Goal: Task Accomplishment & Management: Complete application form

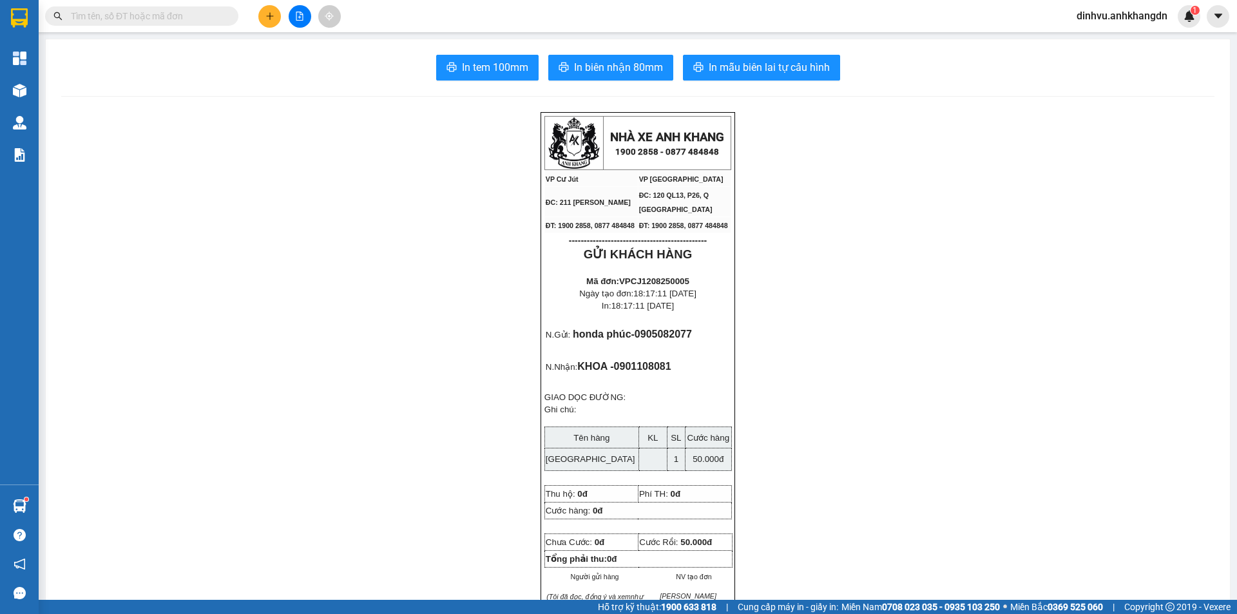
click at [273, 14] on icon "plus" at bounding box center [269, 16] width 9 height 9
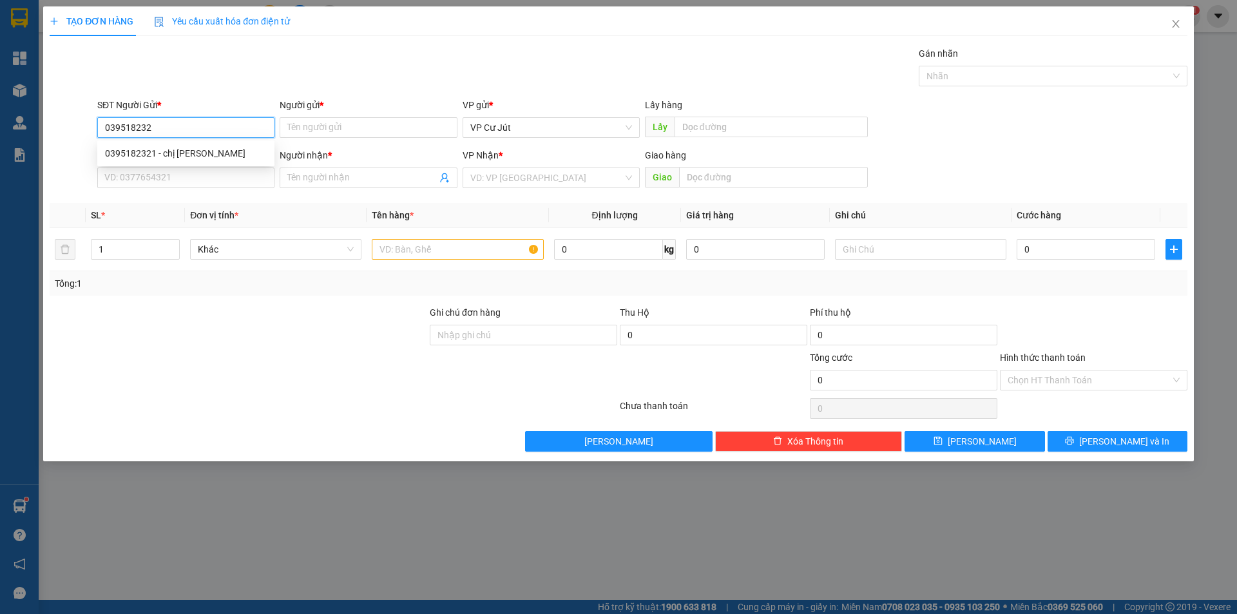
type input "0395182321"
click at [191, 146] on div "0395182321 - chị [PERSON_NAME]" at bounding box center [186, 153] width 162 height 14
type input "chị [PERSON_NAME]"
type input "0357531201"
type input "tuấn"
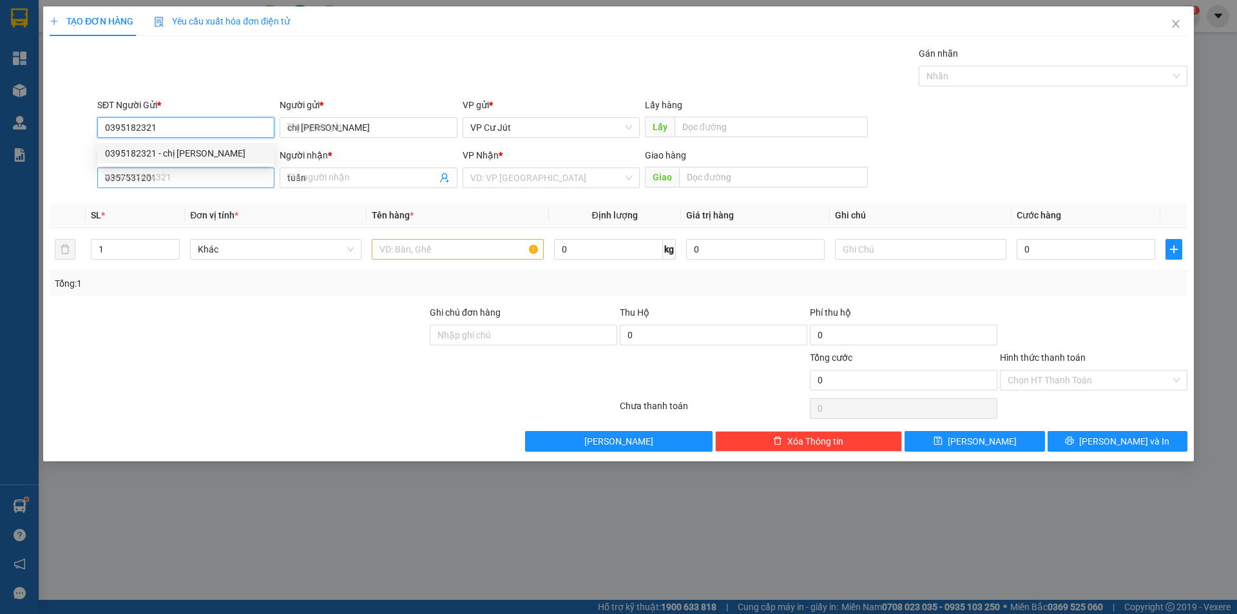
type input "80.000"
type input "0395182321"
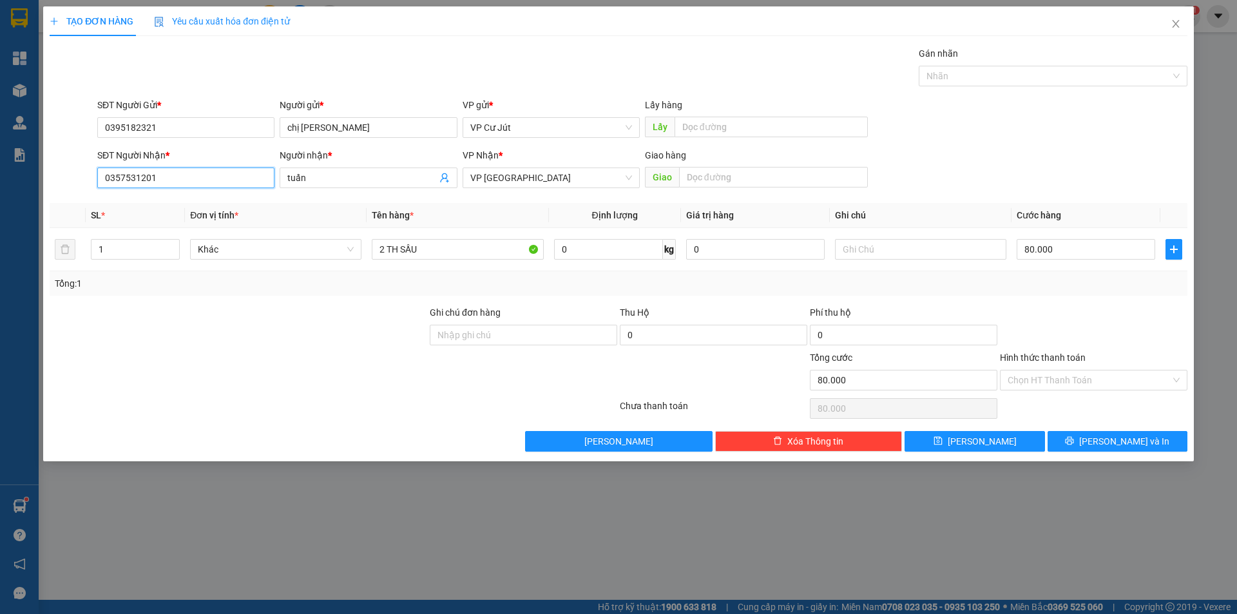
click at [184, 173] on input "0357531201" at bounding box center [185, 178] width 177 height 21
click at [410, 75] on div "Gán nhãn Nhãn" at bounding box center [642, 68] width 1095 height 45
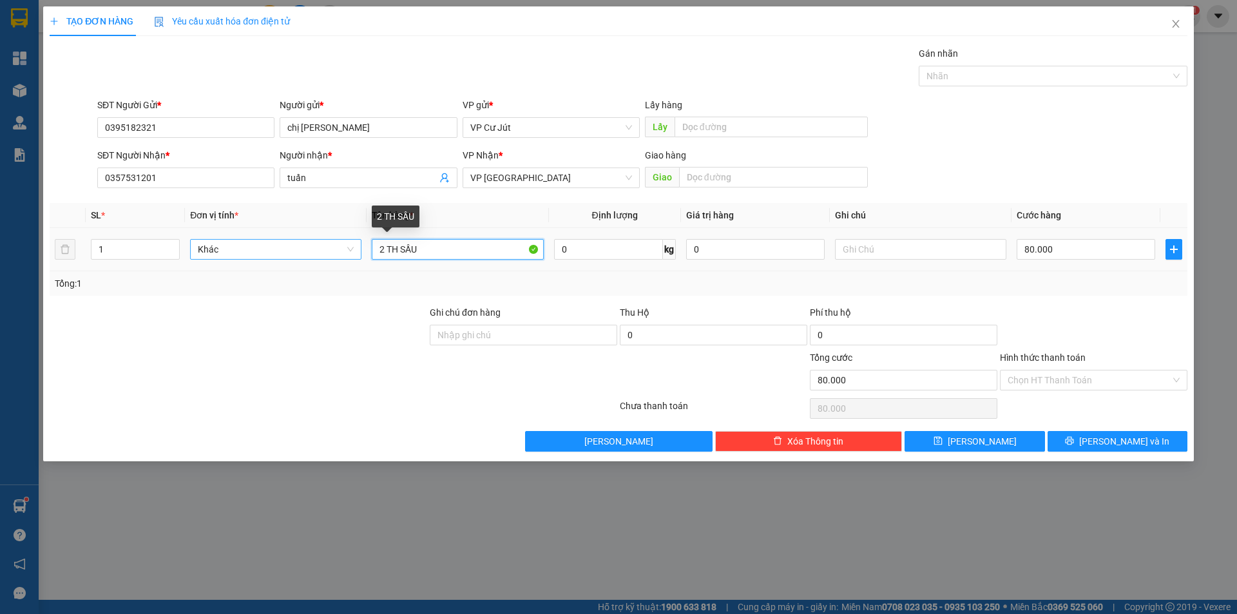
drag, startPoint x: 382, startPoint y: 249, endPoint x: 341, endPoint y: 249, distance: 40.6
click at [341, 249] on tr "1 Khác 2 TH SẦU 0 kg 0 80.000" at bounding box center [619, 249] width 1138 height 43
type input "v"
click at [452, 258] on input "text" at bounding box center [457, 249] width 171 height 21
type input "VALI"
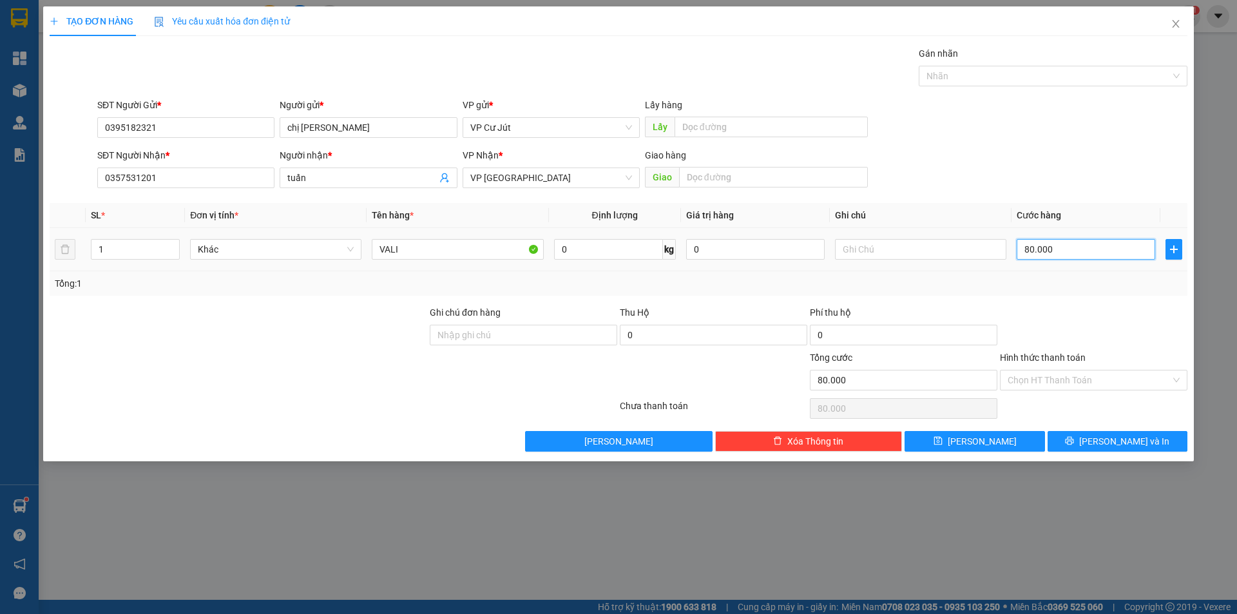
click at [1079, 240] on input "80.000" at bounding box center [1086, 249] width 139 height 21
type input "0"
type input "50"
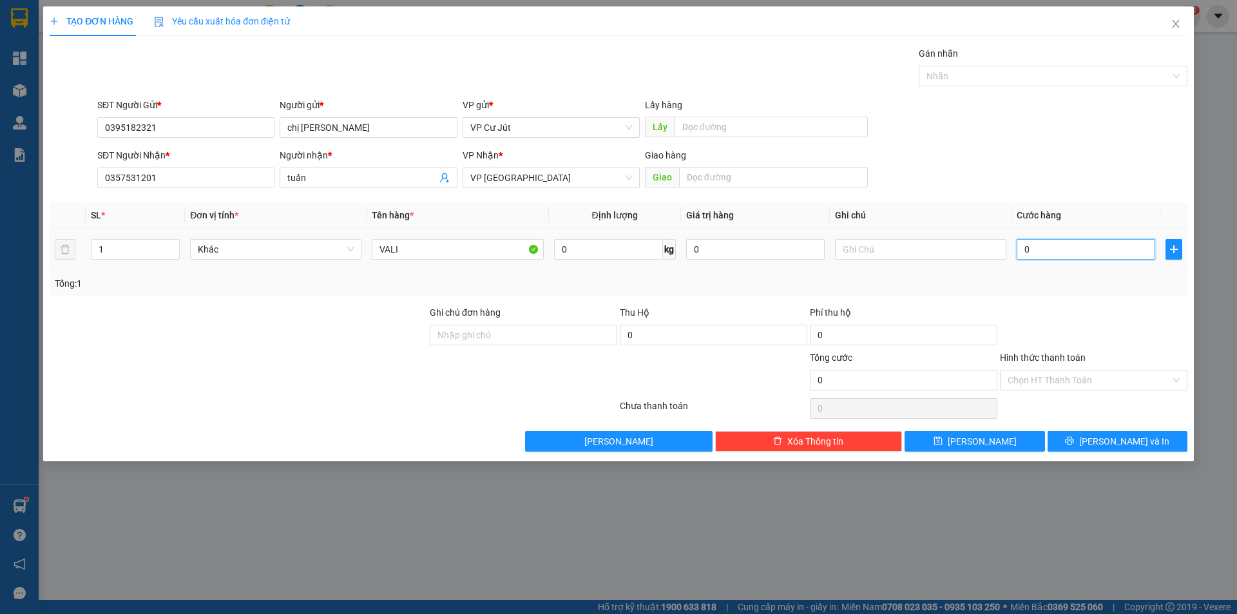
type input "50"
type input "500"
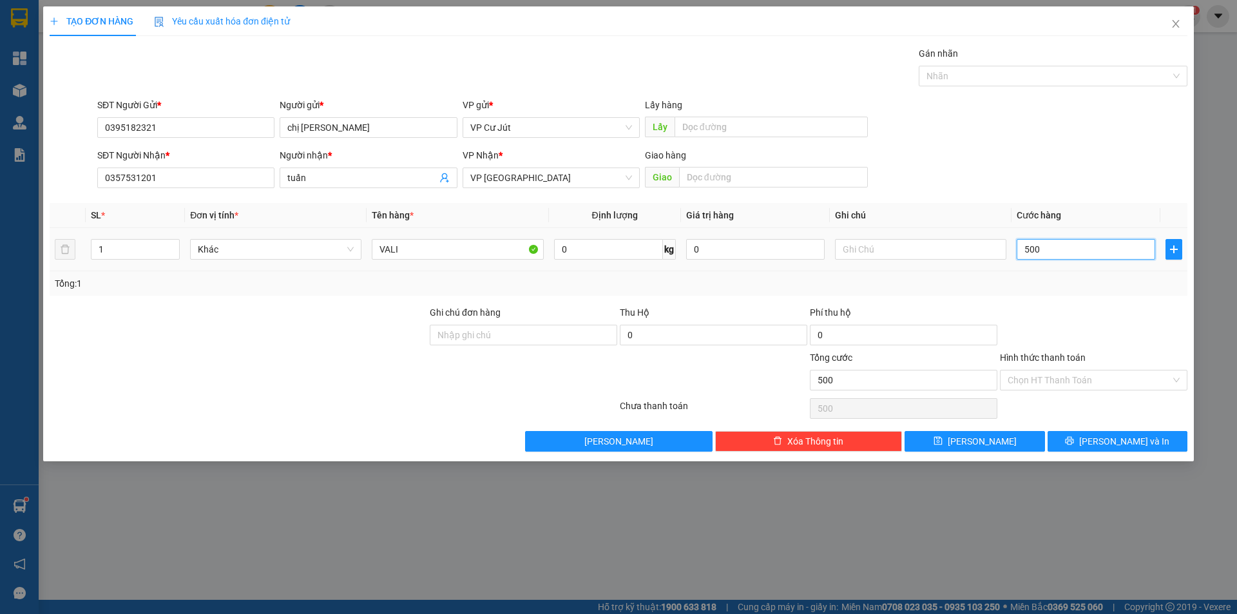
type input "5.000"
type input "50.000"
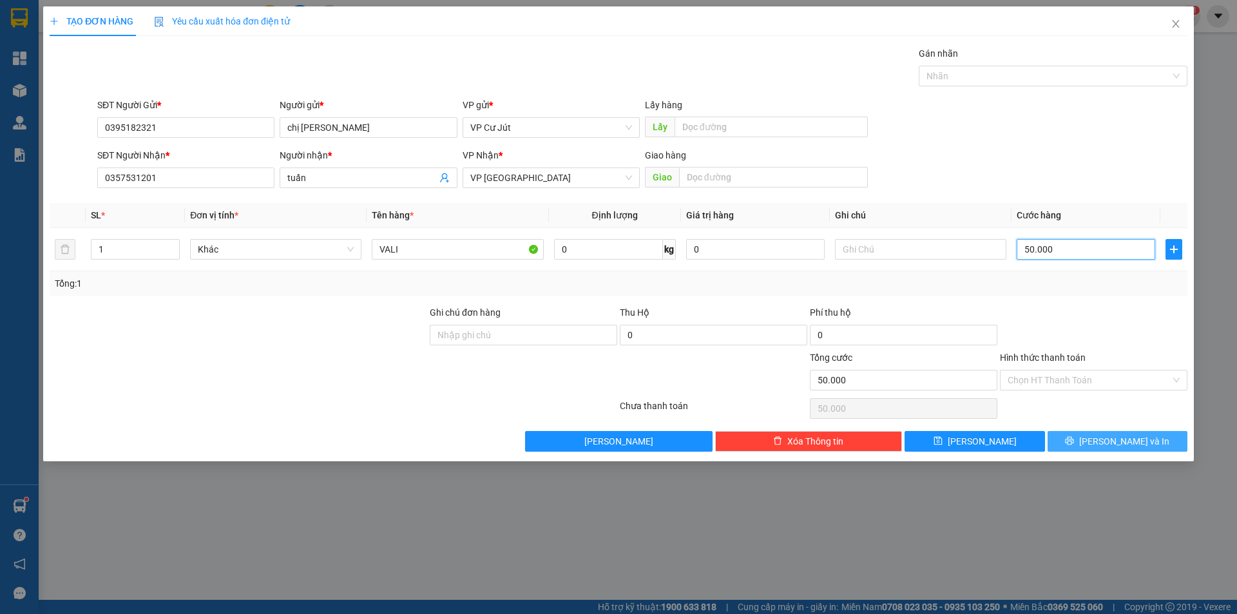
type input "50.000"
click at [1119, 437] on span "[PERSON_NAME] và In" at bounding box center [1124, 441] width 90 height 14
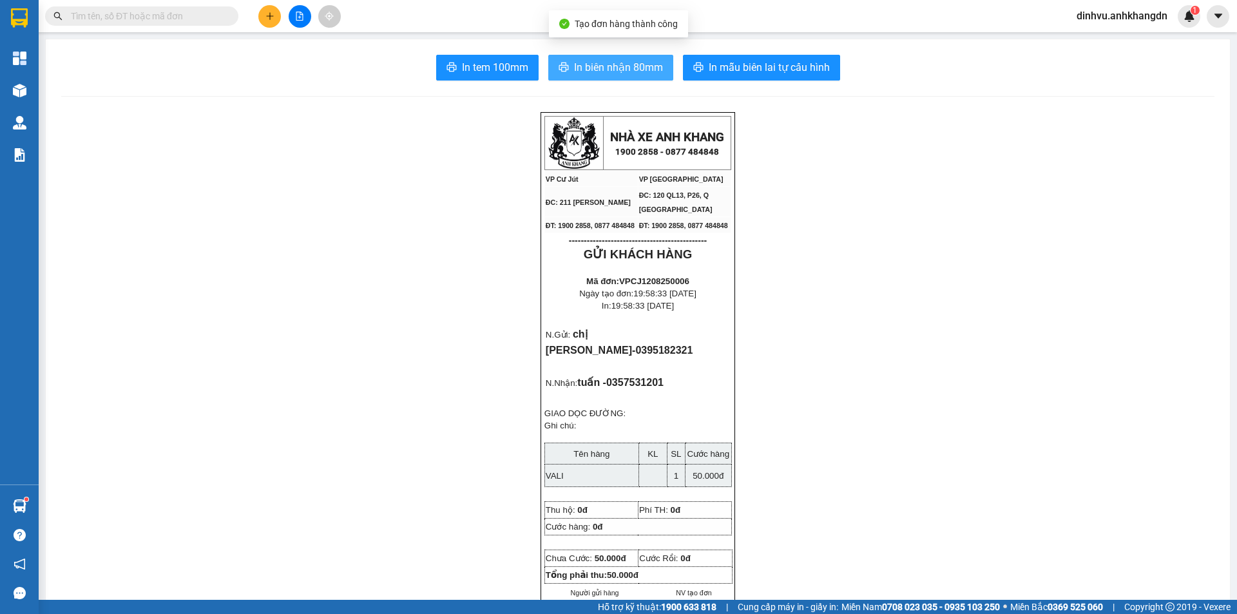
click at [574, 63] on span "In biên nhận 80mm" at bounding box center [618, 67] width 89 height 16
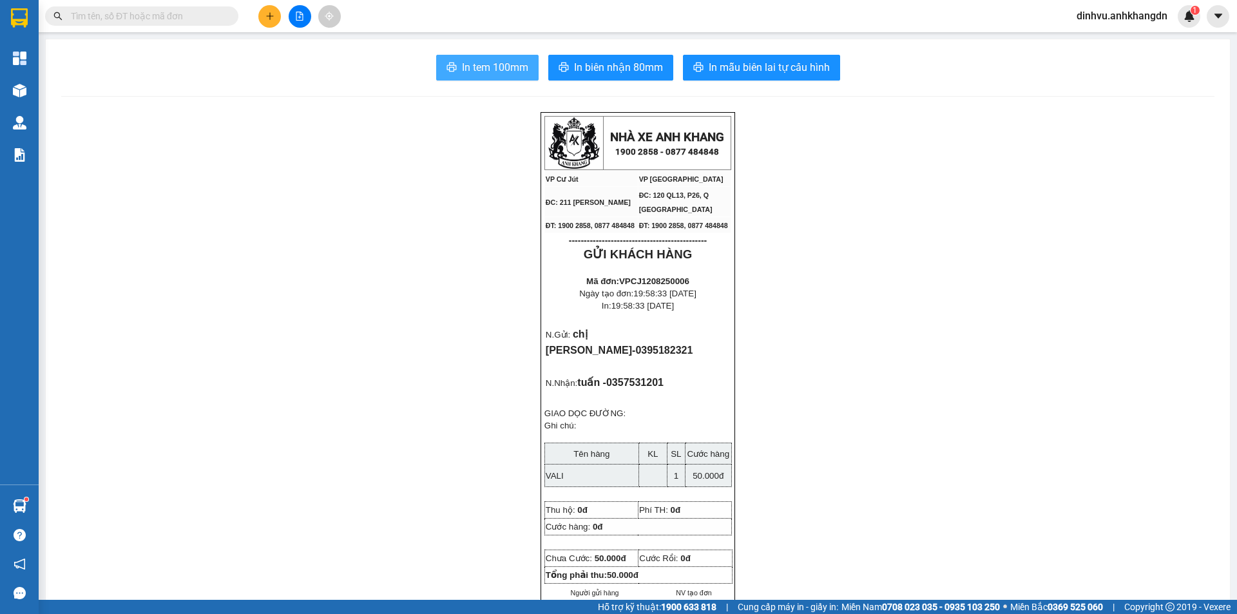
click at [515, 70] on span "In tem 100mm" at bounding box center [495, 67] width 66 height 16
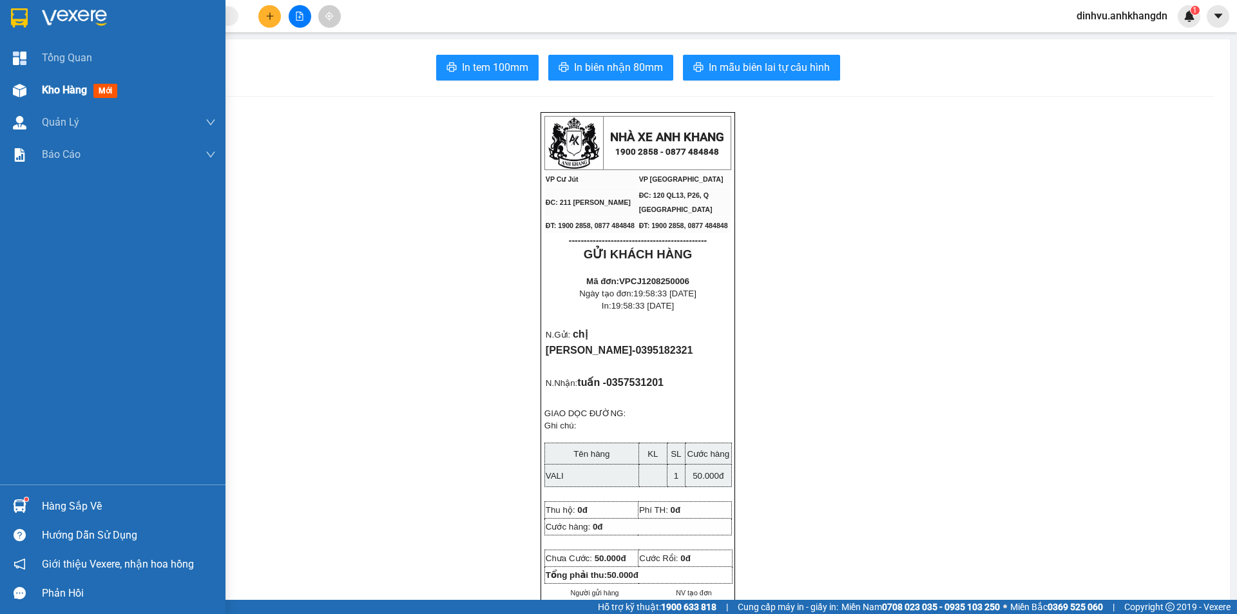
click at [31, 97] on div "Kho hàng mới" at bounding box center [112, 90] width 225 height 32
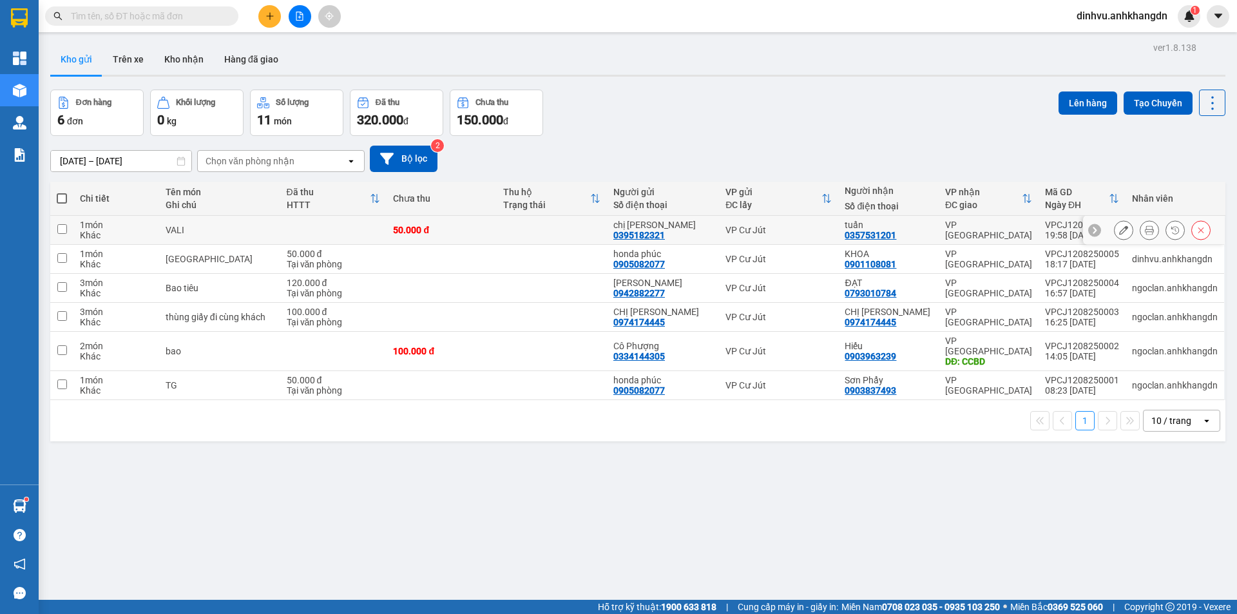
click at [554, 227] on td at bounding box center [552, 230] width 110 height 29
checkbox input "true"
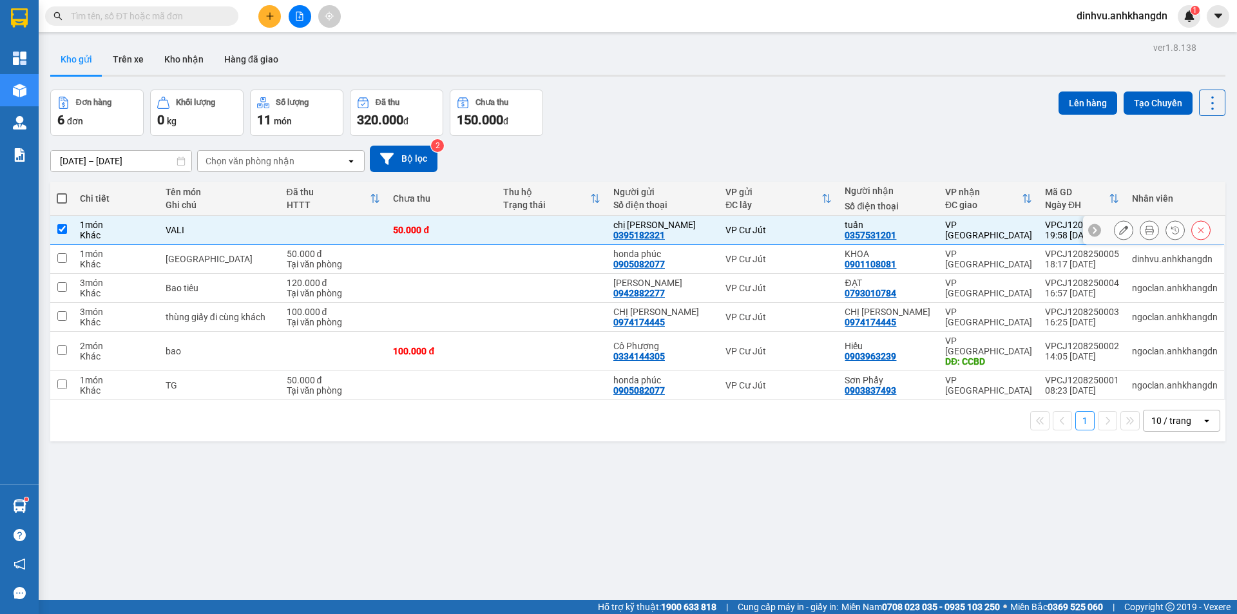
click at [508, 266] on td at bounding box center [552, 259] width 110 height 29
checkbox input "true"
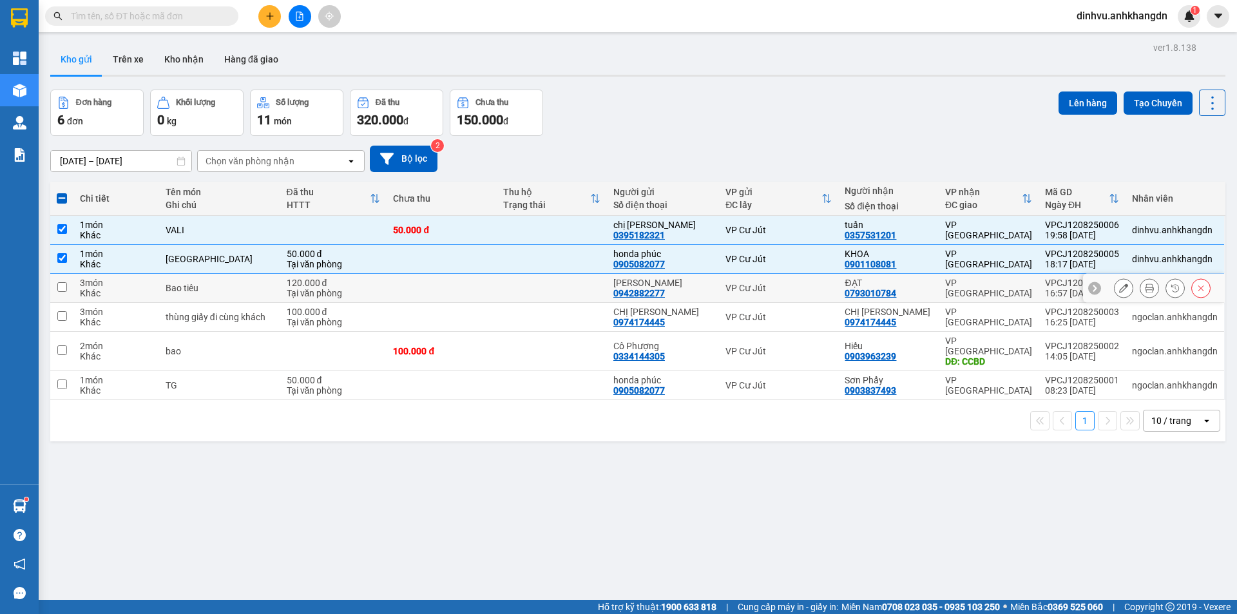
click at [474, 299] on td at bounding box center [442, 288] width 110 height 29
checkbox input "true"
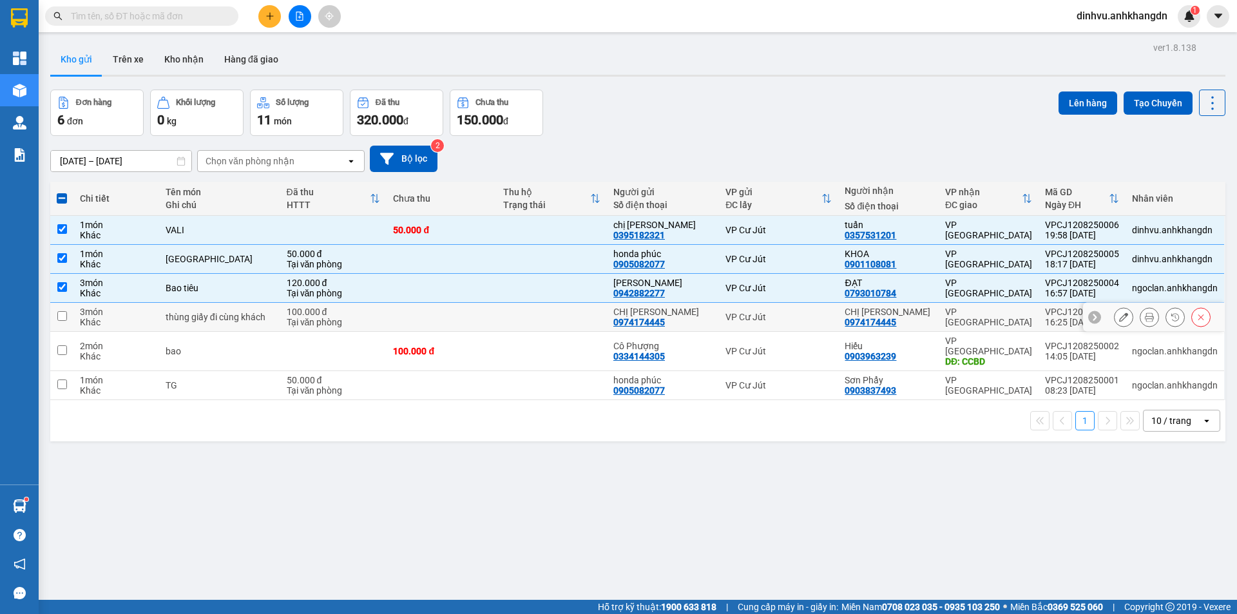
click at [459, 320] on td at bounding box center [442, 317] width 110 height 29
checkbox input "true"
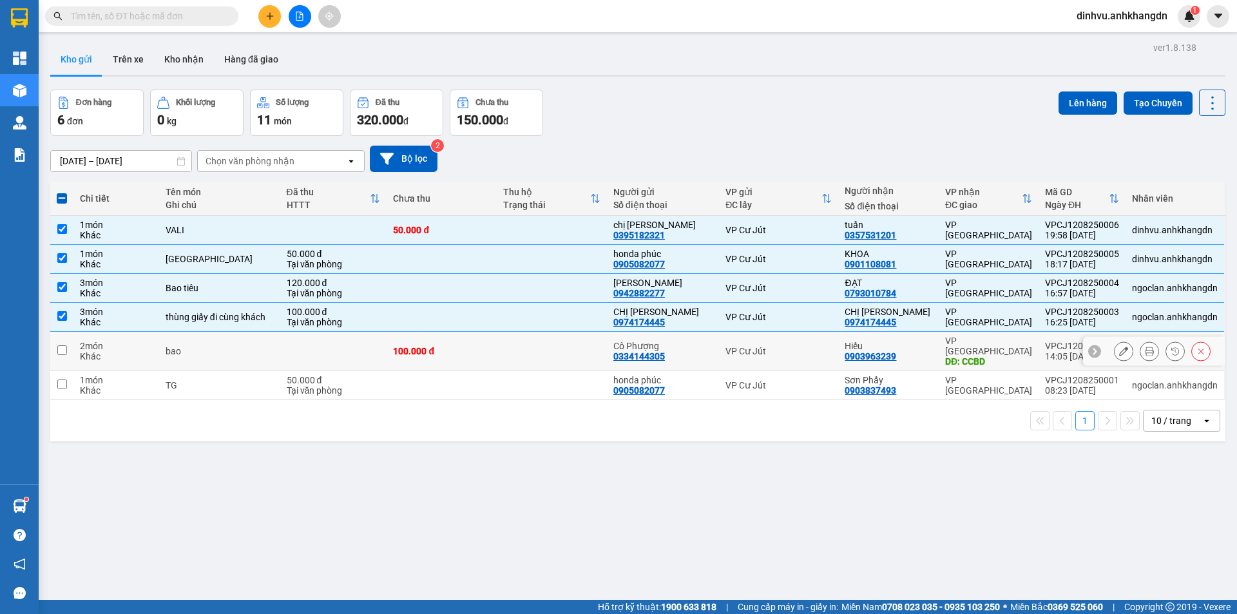
click at [450, 356] on td "100.000 đ" at bounding box center [442, 351] width 110 height 39
checkbox input "true"
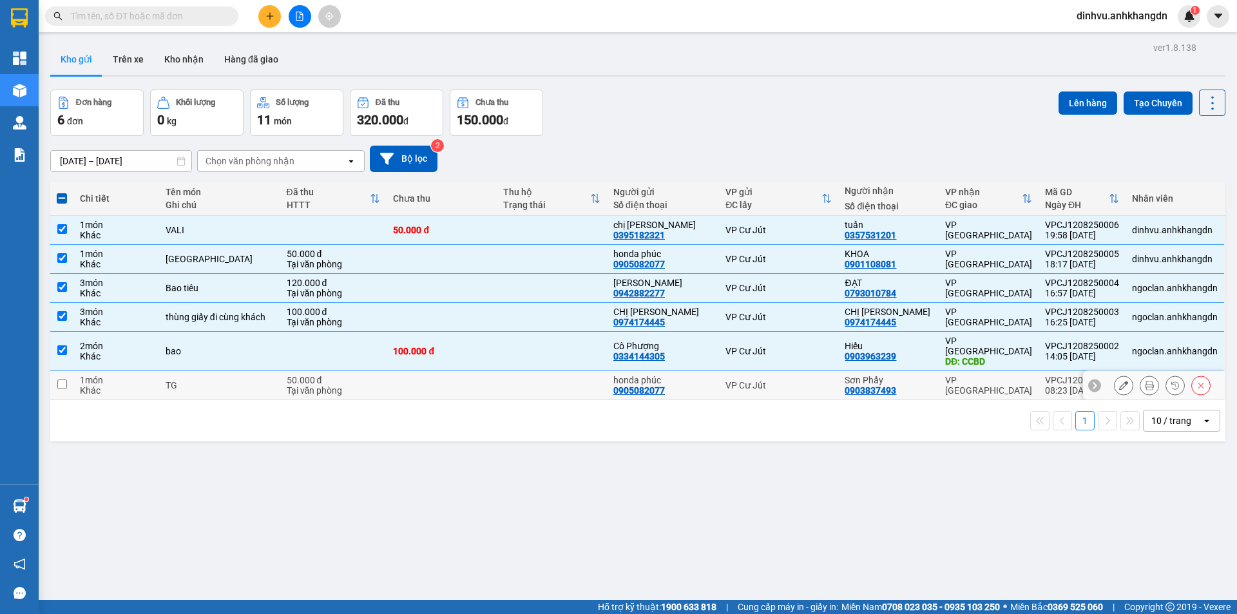
drag, startPoint x: 440, startPoint y: 374, endPoint x: 461, endPoint y: 361, distance: 24.3
click at [444, 374] on td at bounding box center [442, 385] width 110 height 29
checkbox input "true"
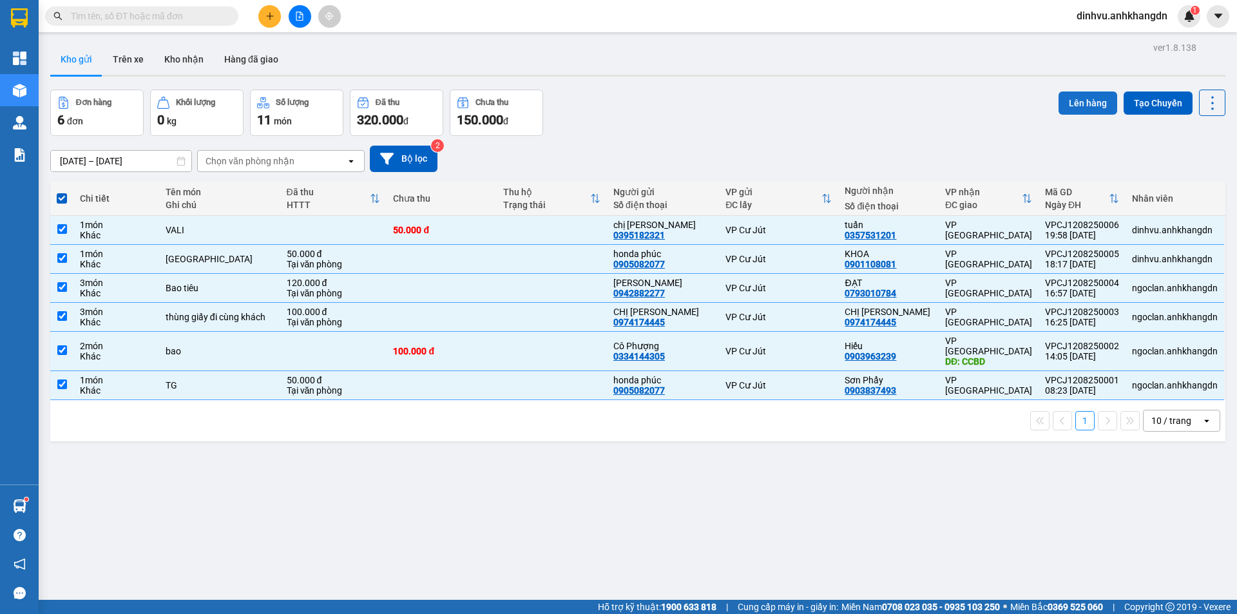
click at [1059, 109] on button "Lên hàng" at bounding box center [1088, 102] width 59 height 23
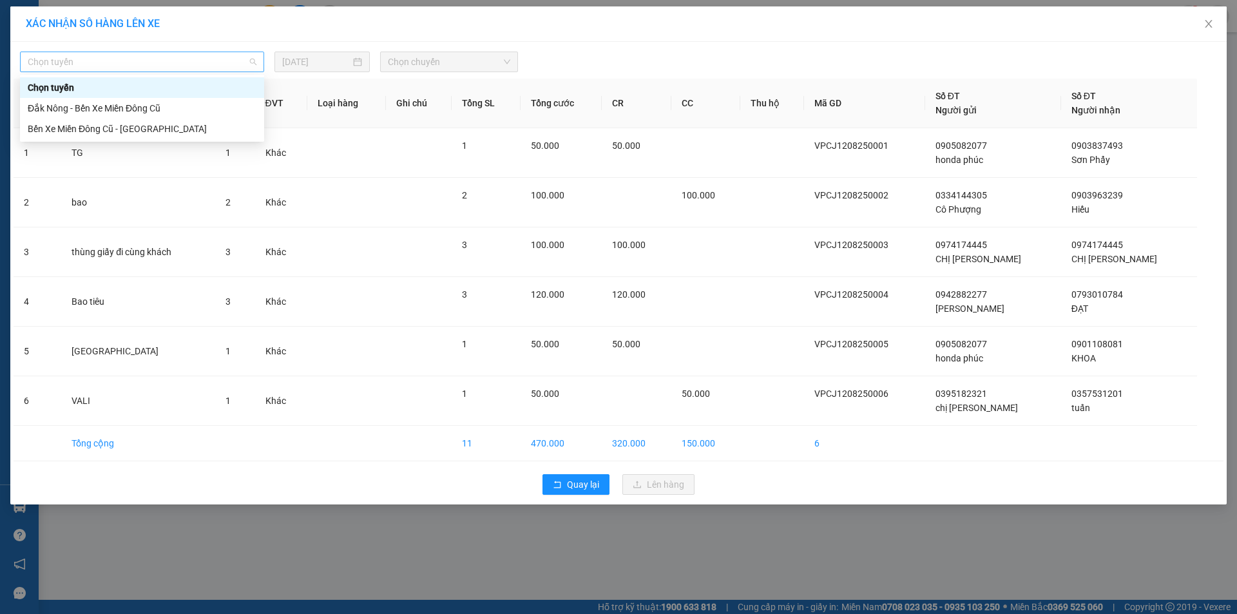
drag, startPoint x: 234, startPoint y: 64, endPoint x: 203, endPoint y: 87, distance: 38.7
click at [233, 64] on span "Chọn tuyến" at bounding box center [142, 61] width 229 height 19
click at [180, 108] on div "Đắk Nông - Bến Xe Miền Đông Cũ" at bounding box center [142, 108] width 229 height 14
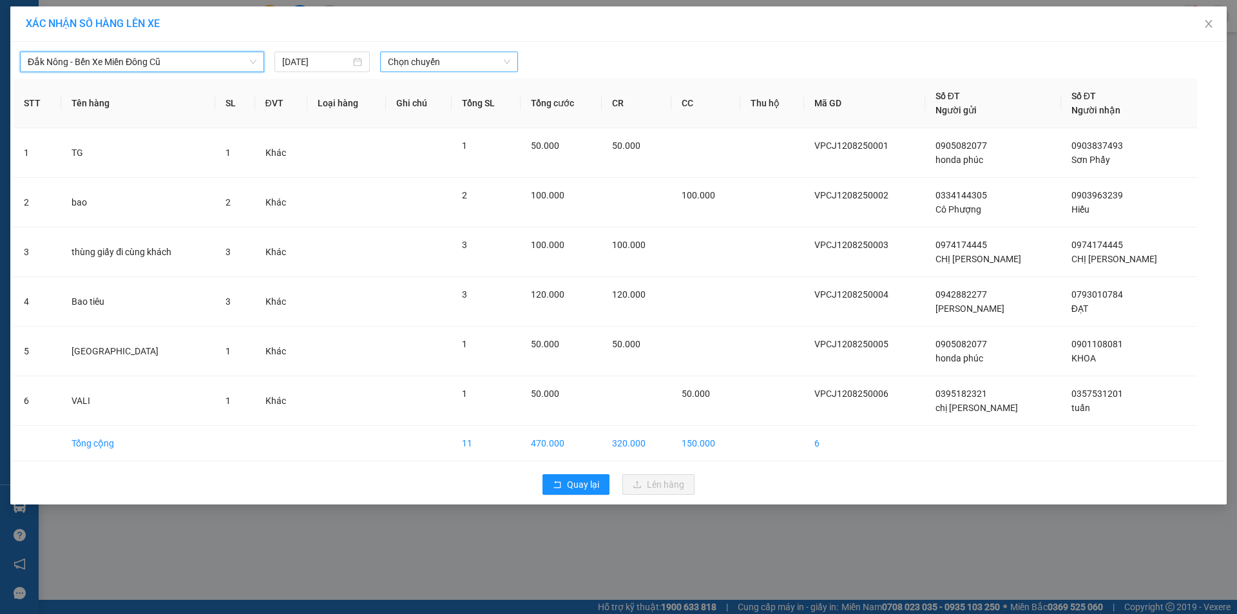
click at [428, 68] on span "Chọn chuyến" at bounding box center [449, 61] width 122 height 19
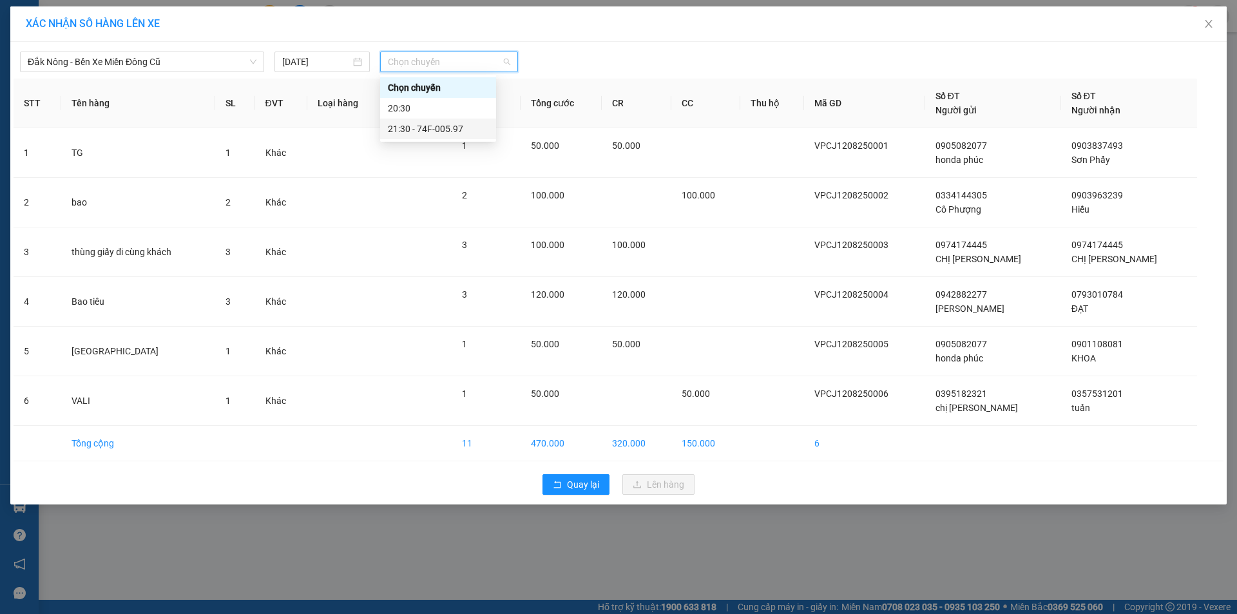
click at [439, 129] on div "21:30 - 74F-005.97" at bounding box center [438, 129] width 101 height 14
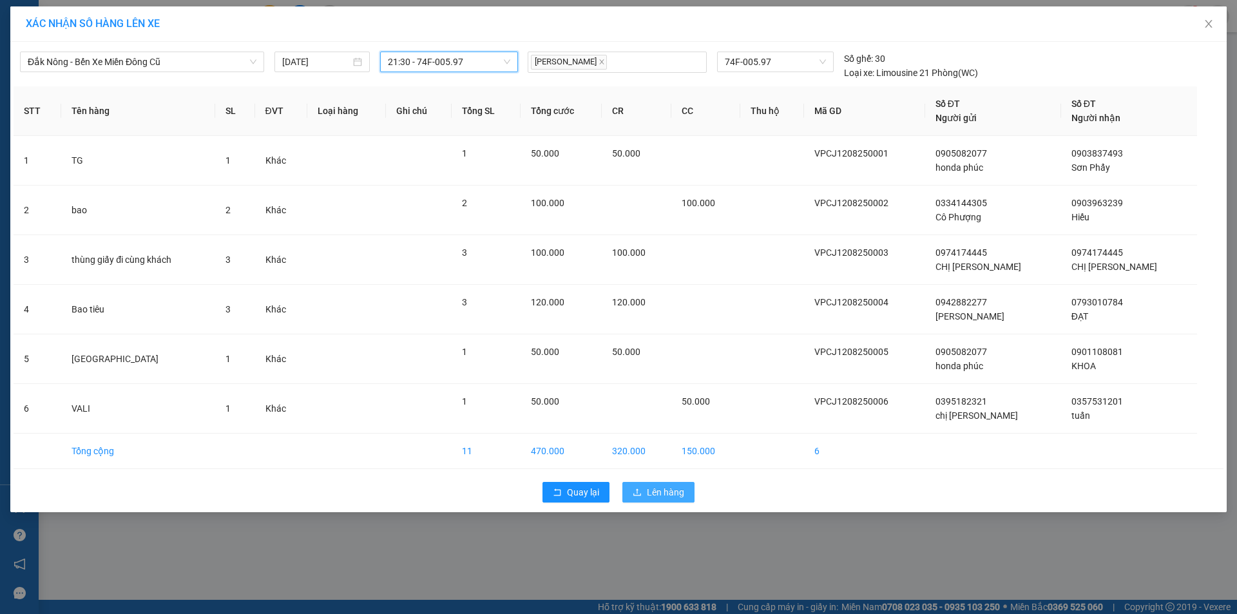
click at [662, 493] on span "Lên hàng" at bounding box center [665, 492] width 37 height 14
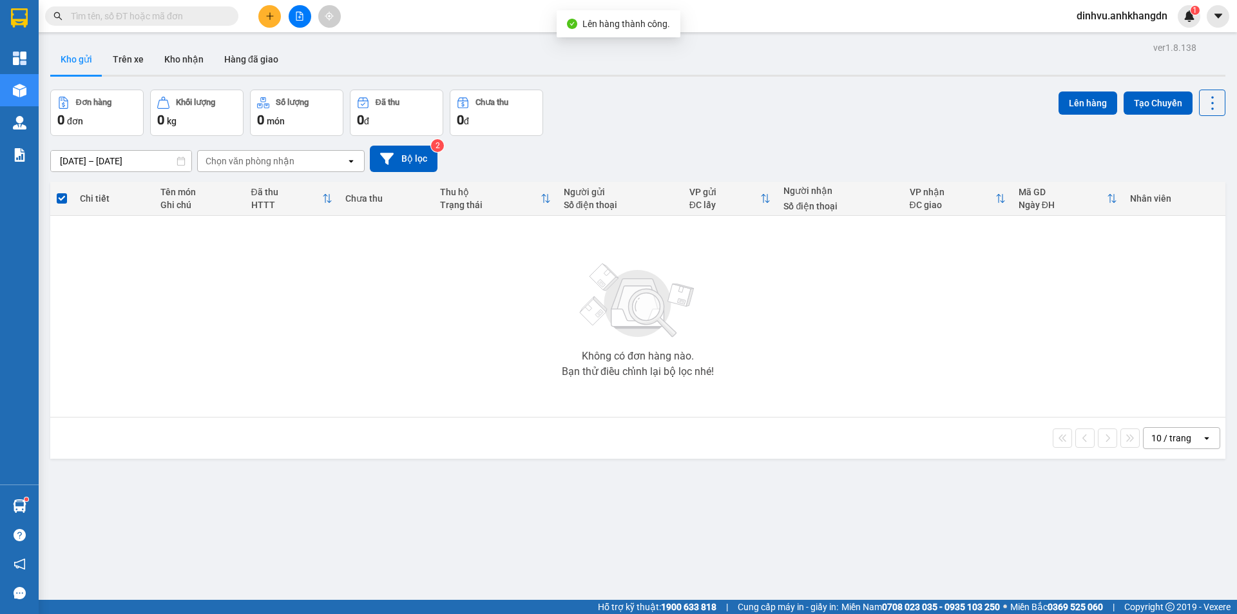
click at [305, 13] on button at bounding box center [300, 16] width 23 height 23
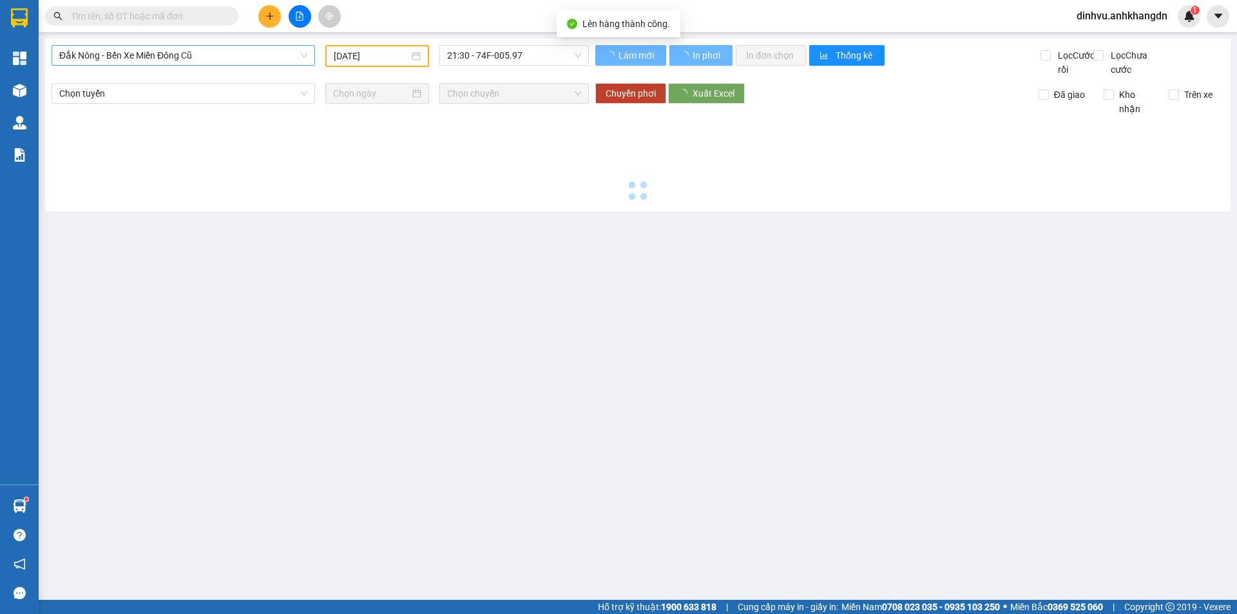
type input "[DATE]"
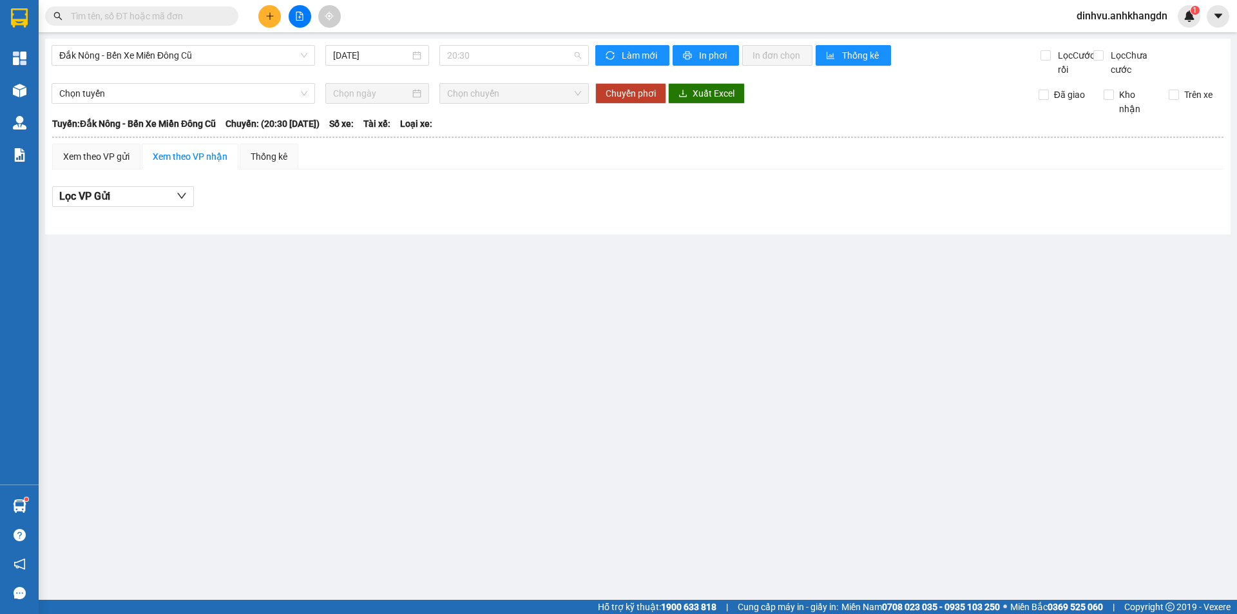
drag, startPoint x: 477, startPoint y: 58, endPoint x: 487, endPoint y: 121, distance: 63.9
click at [480, 64] on span "20:30" at bounding box center [514, 55] width 134 height 19
click at [488, 134] on body "Kết quả tìm kiếm ( 0 ) Bộ lọc No Data dinhvu.anhkhangdn 1 Tổng Quan Kho hàng mớ…" at bounding box center [618, 307] width 1237 height 614
click at [492, 116] on div "Chọn tuyến Chọn chuyến Chuyển phơi Xuất Excel Đã giao Kho nhận Trên xe" at bounding box center [638, 99] width 1173 height 33
drag, startPoint x: 519, startPoint y: 57, endPoint x: 501, endPoint y: 106, distance: 51.6
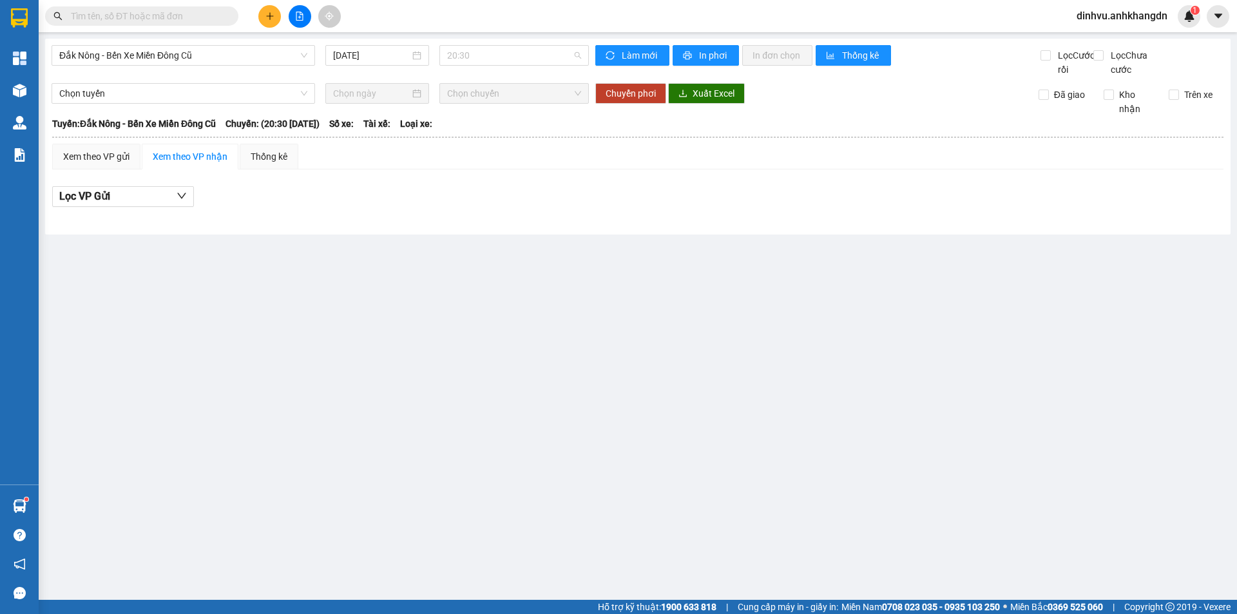
click at [515, 64] on span "20:30" at bounding box center [514, 55] width 134 height 19
drag, startPoint x: 496, startPoint y: 122, endPoint x: 663, endPoint y: 101, distance: 168.1
click at [496, 122] on div "21:30 - 74F-005.97" at bounding box center [497, 122] width 101 height 14
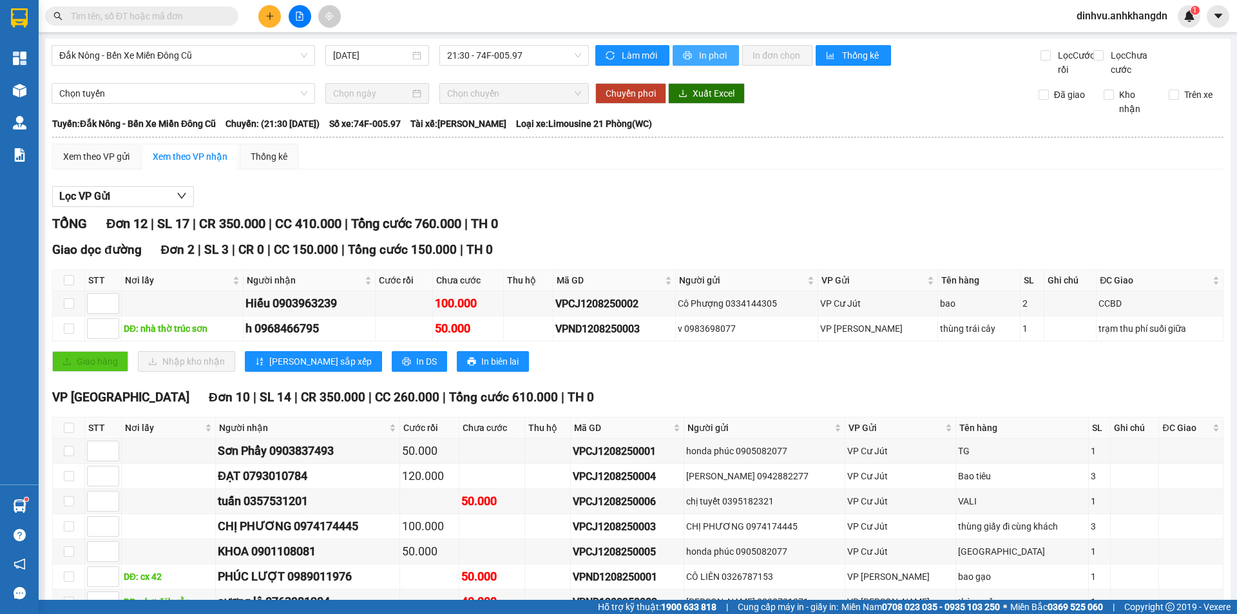
click at [709, 58] on span "In phơi" at bounding box center [714, 55] width 30 height 14
click at [720, 60] on span "In phơi" at bounding box center [714, 55] width 30 height 14
click at [273, 24] on button at bounding box center [269, 16] width 23 height 23
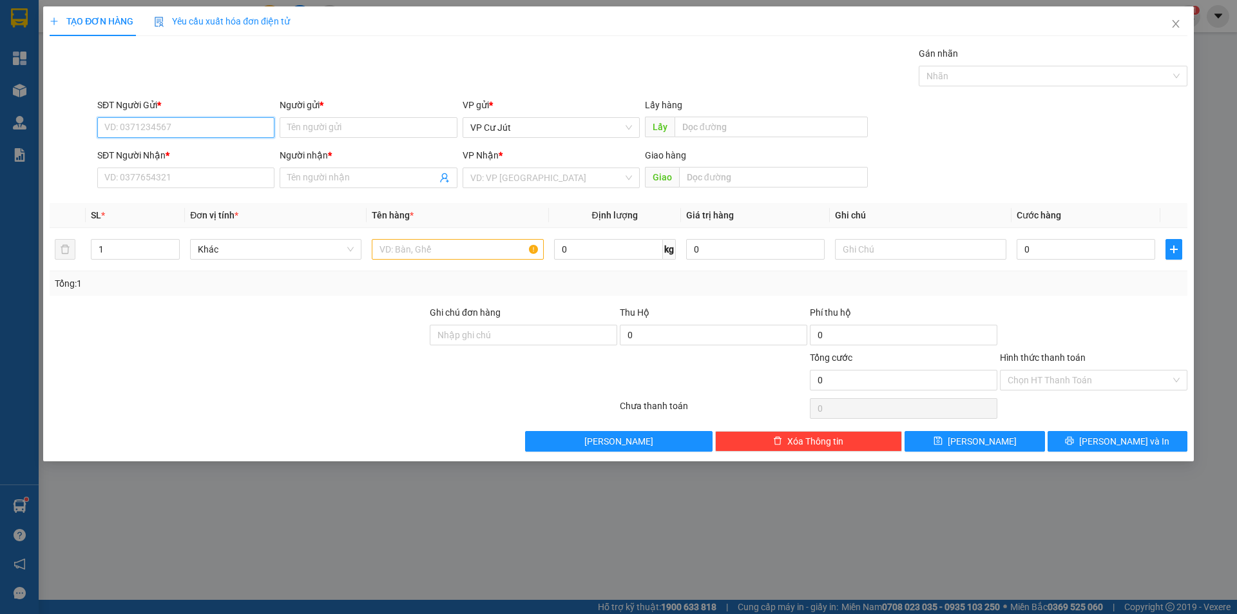
click at [229, 124] on input "SĐT Người Gửi *" at bounding box center [185, 127] width 177 height 21
click at [211, 167] on div "SĐT Người Nhận *" at bounding box center [185, 157] width 177 height 19
click at [211, 172] on input "SĐT Người Nhận *" at bounding box center [185, 178] width 177 height 21
type input "0908759029"
click at [326, 178] on input "Người nhận *" at bounding box center [361, 178] width 149 height 14
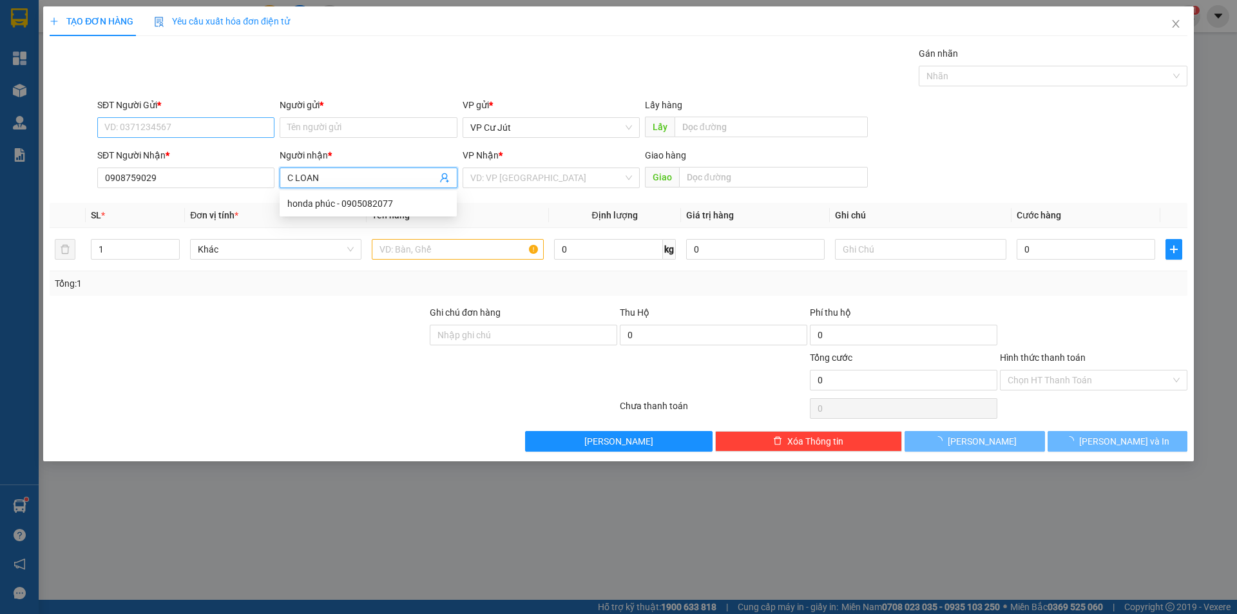
type input "C LOAN"
click at [231, 136] on input "SĐT Người Gửi *" at bounding box center [185, 127] width 177 height 21
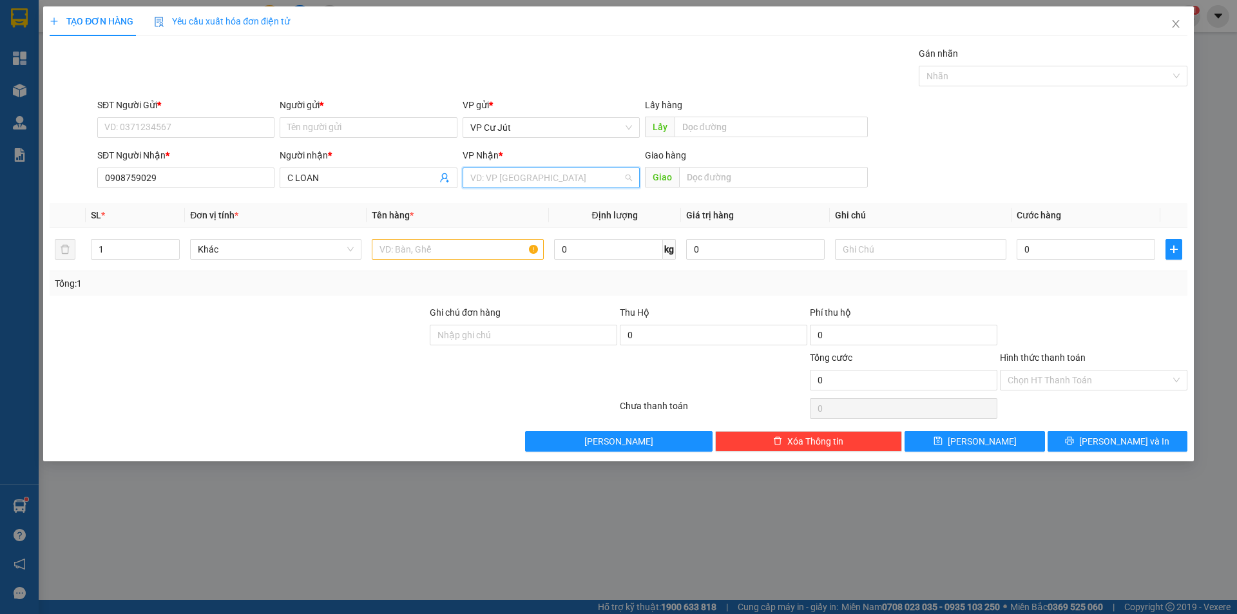
click at [492, 173] on input "search" at bounding box center [546, 177] width 153 height 19
click at [490, 194] on div "VP [GEOGRAPHIC_DATA]" at bounding box center [551, 203] width 177 height 21
click at [428, 238] on div at bounding box center [457, 249] width 171 height 26
click at [421, 251] on input "text" at bounding box center [457, 249] width 171 height 21
type input "TG"
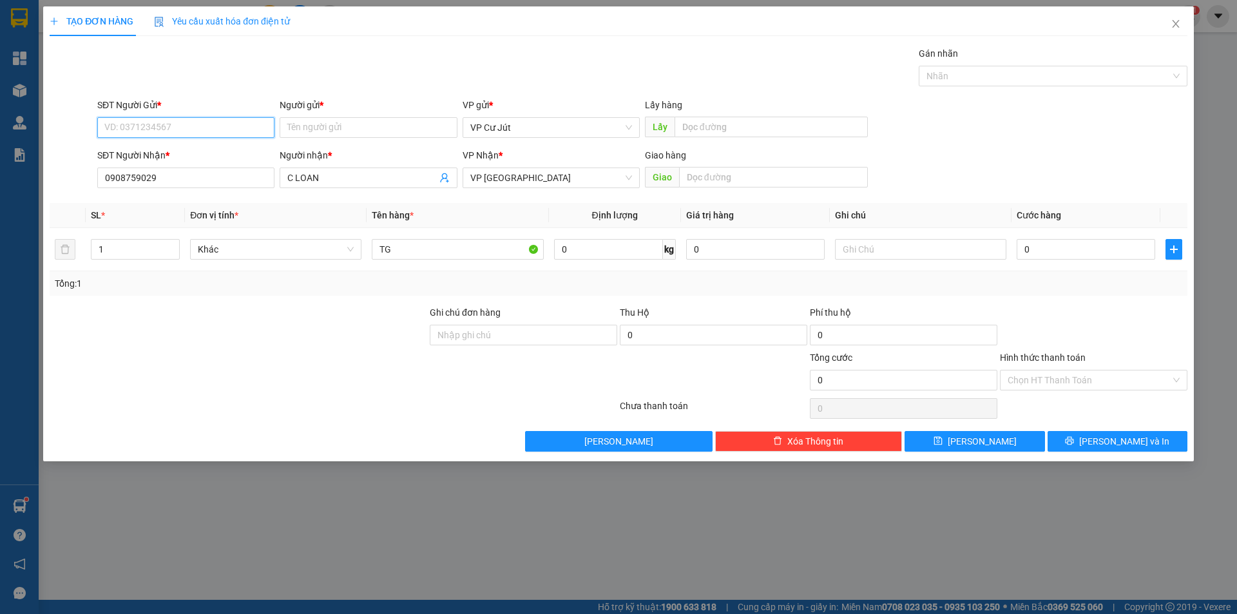
click at [258, 126] on input "SĐT Người Gửi *" at bounding box center [185, 127] width 177 height 21
type input "0947022020"
click at [342, 129] on input "Người gửi *" at bounding box center [368, 127] width 177 height 21
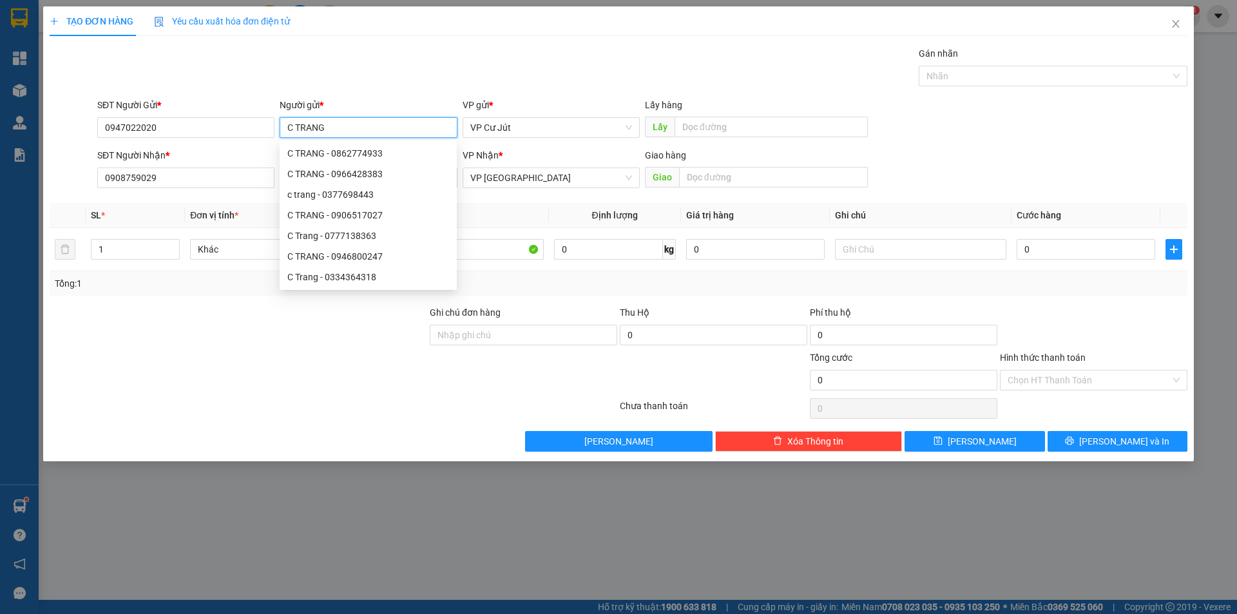
type input "C TRANG"
click at [414, 76] on div "Gán nhãn Nhãn" at bounding box center [642, 68] width 1095 height 45
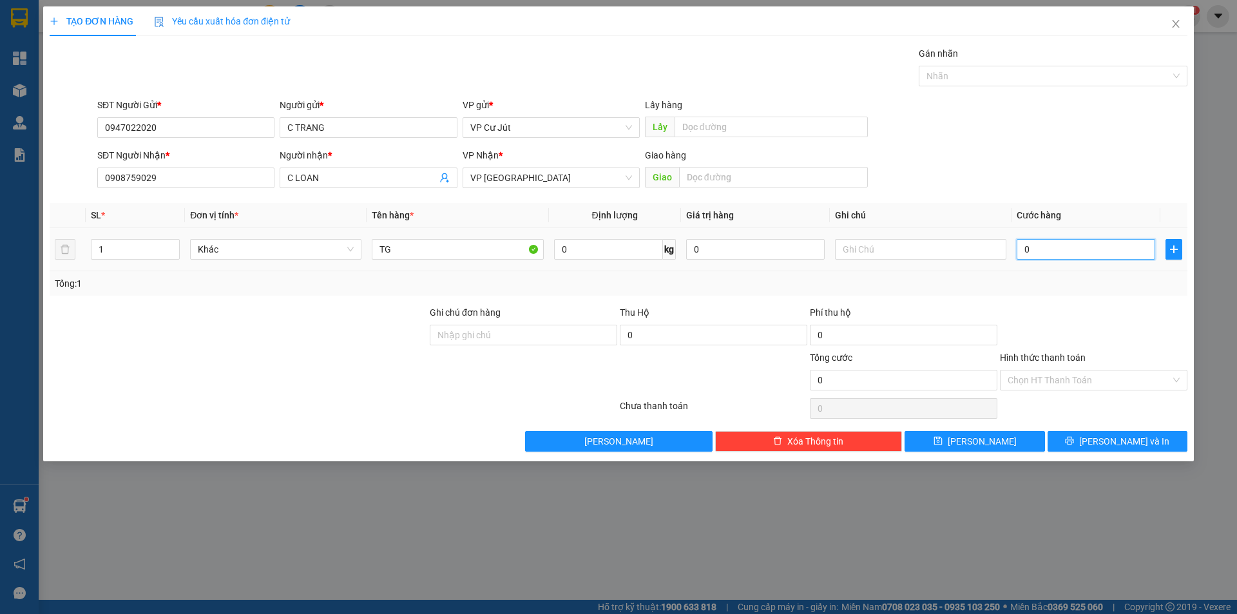
click at [1050, 257] on input "0" at bounding box center [1086, 249] width 139 height 21
type input "40"
type input "400"
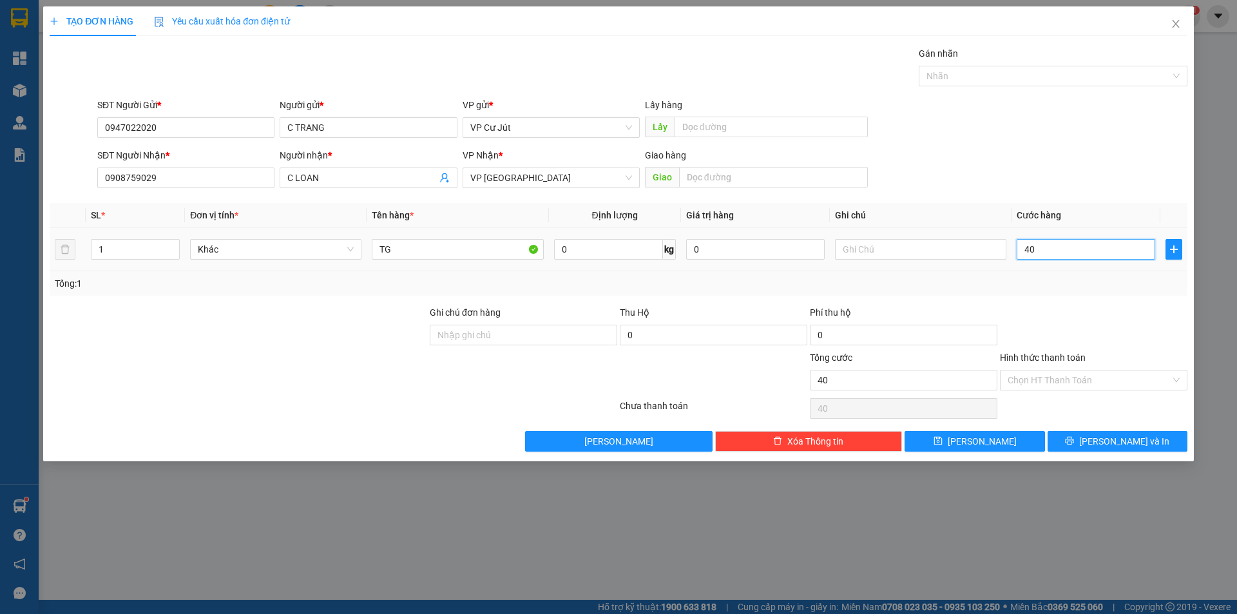
type input "400"
type input "4.000"
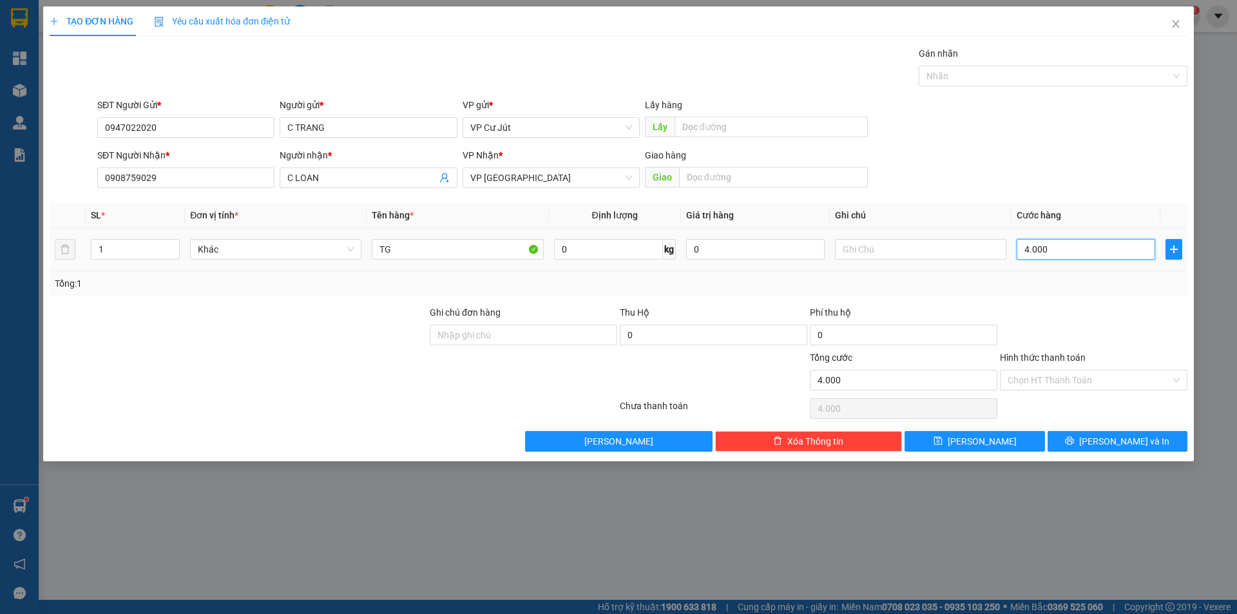
type input "40.000"
click at [1080, 438] on button "[PERSON_NAME] và In" at bounding box center [1118, 441] width 140 height 21
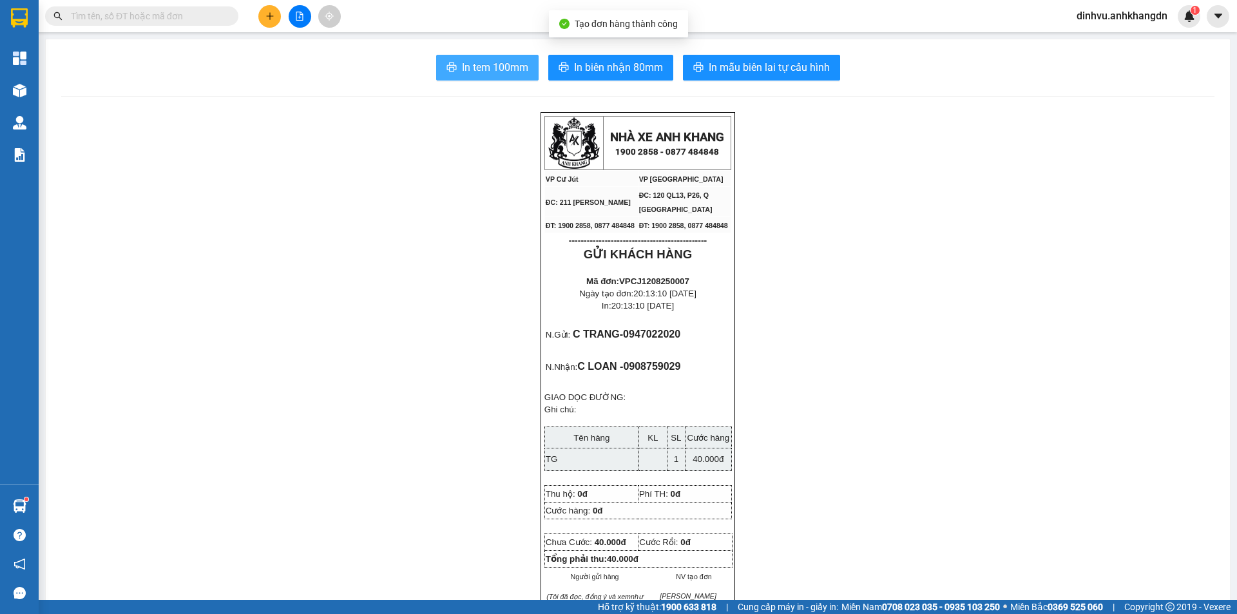
click at [497, 73] on span "In tem 100mm" at bounding box center [495, 67] width 66 height 16
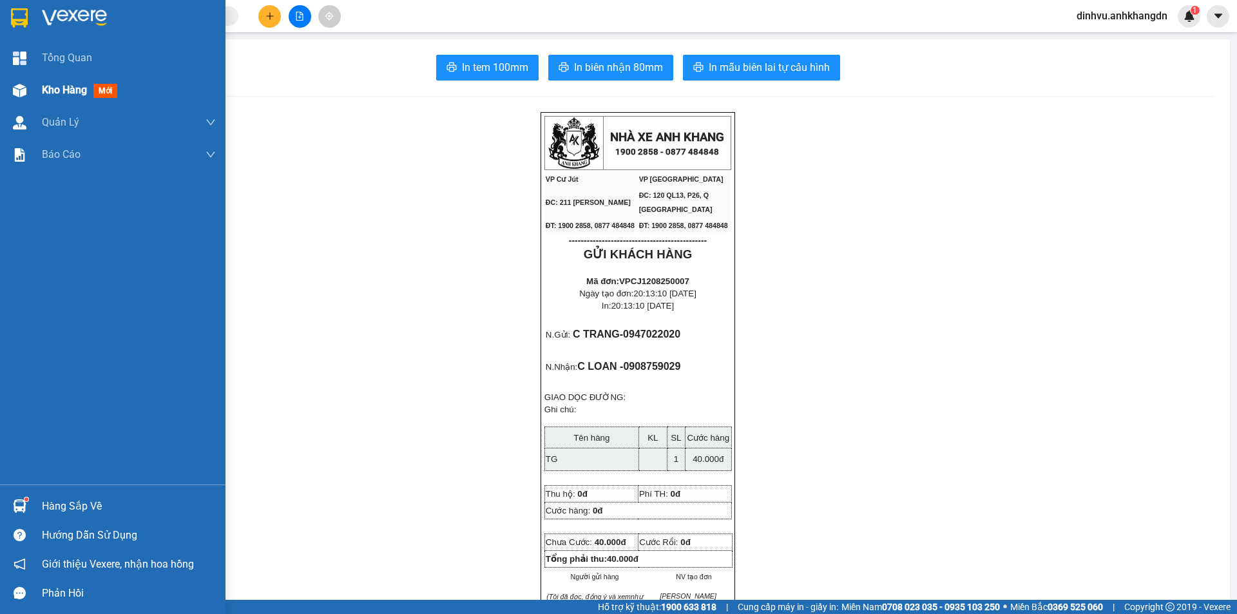
click at [35, 88] on div "Kho hàng mới" at bounding box center [112, 90] width 225 height 32
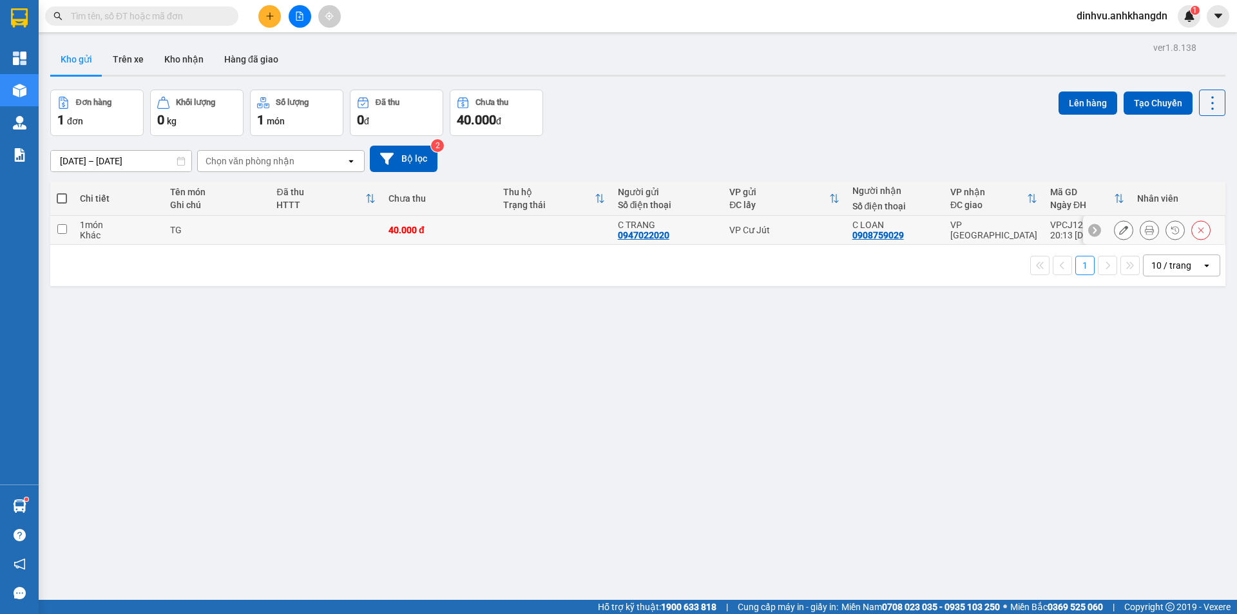
drag, startPoint x: 433, startPoint y: 235, endPoint x: 948, endPoint y: 127, distance: 525.9
click at [437, 235] on div "40.000 đ" at bounding box center [439, 230] width 102 height 10
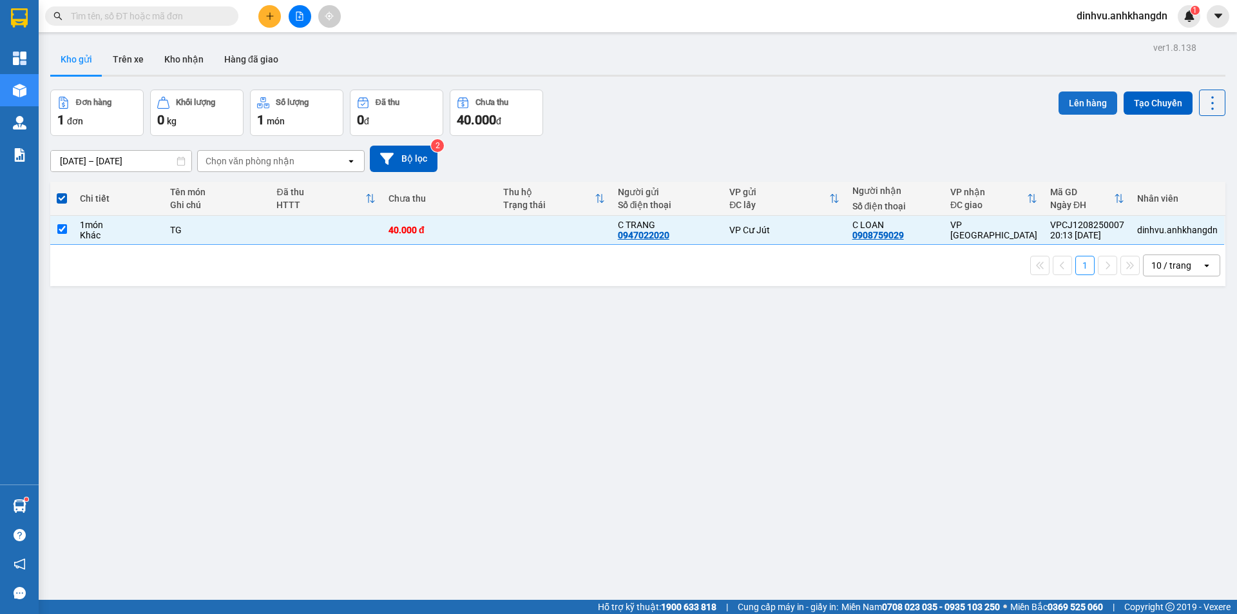
click at [1093, 102] on button "Lên hàng" at bounding box center [1088, 102] width 59 height 23
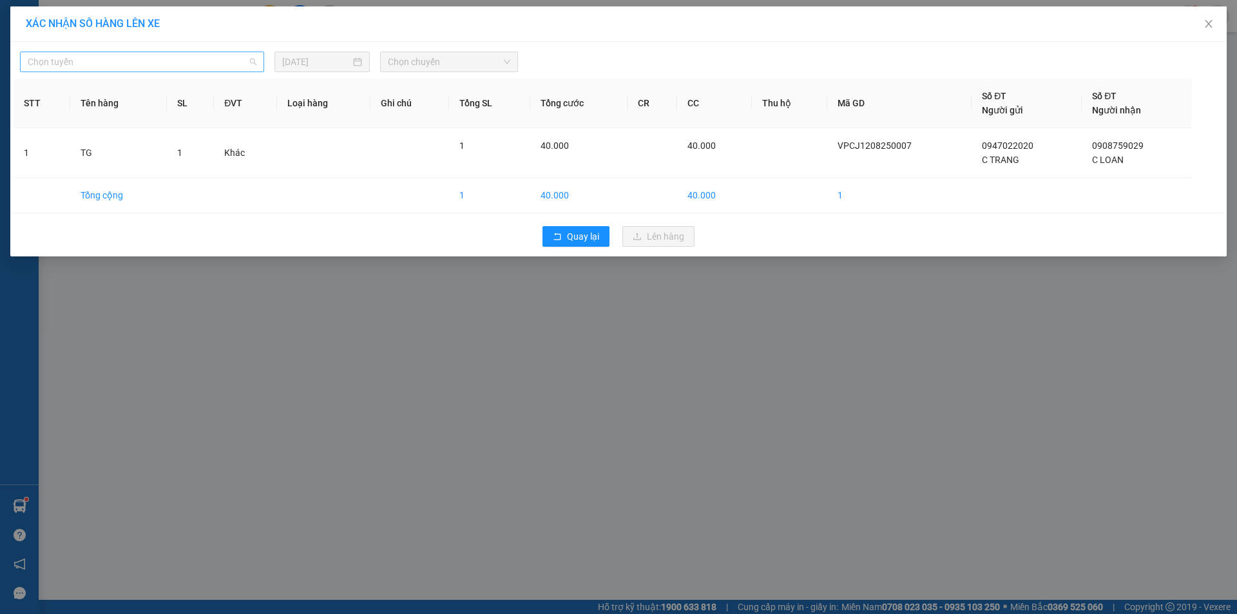
click at [254, 69] on span "Chọn tuyến" at bounding box center [142, 61] width 229 height 19
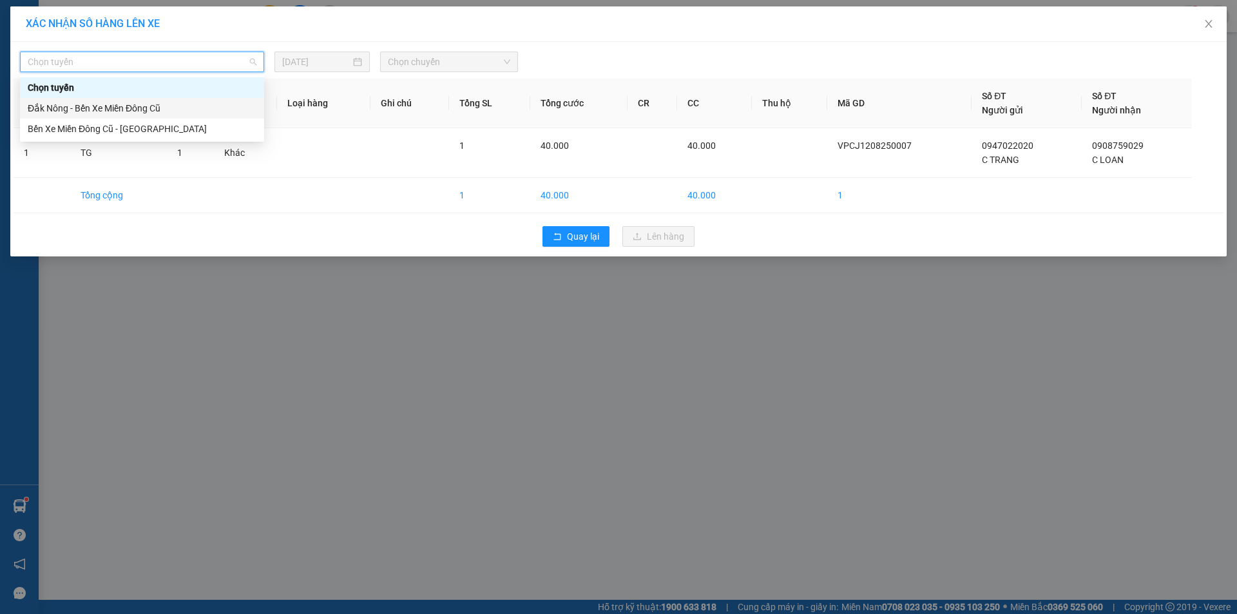
click at [178, 105] on div "Đắk Nông - Bến Xe Miền Đông Cũ" at bounding box center [142, 108] width 229 height 14
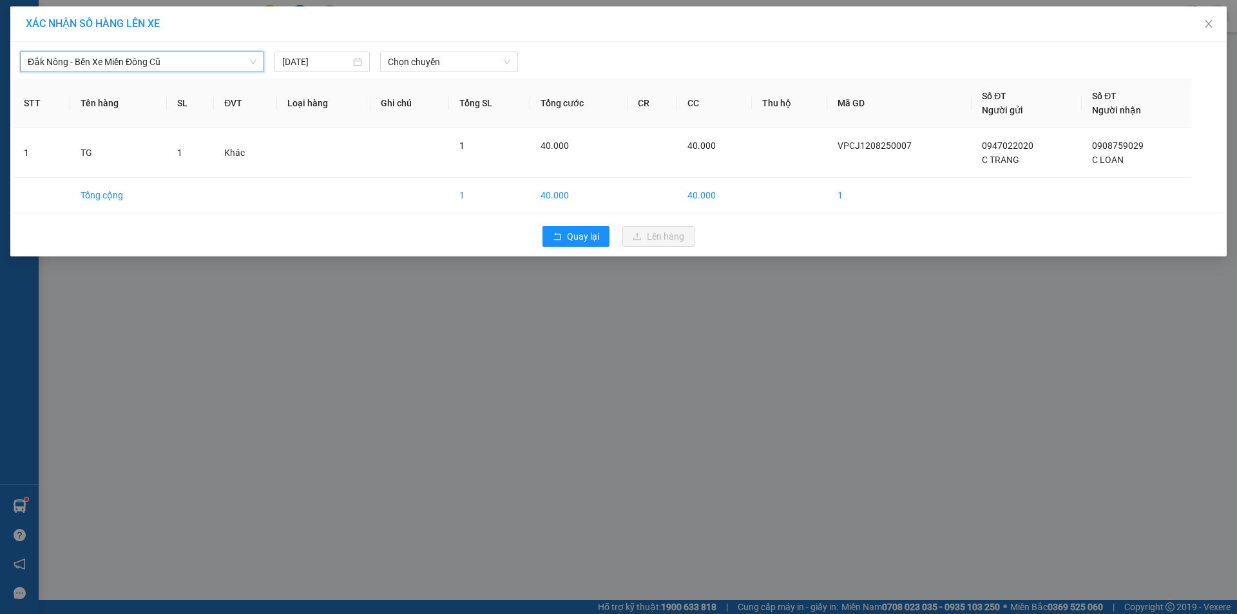
drag, startPoint x: 448, startPoint y: 61, endPoint x: 454, endPoint y: 72, distance: 12.4
click at [450, 61] on span "Chọn chuyến" at bounding box center [449, 61] width 122 height 19
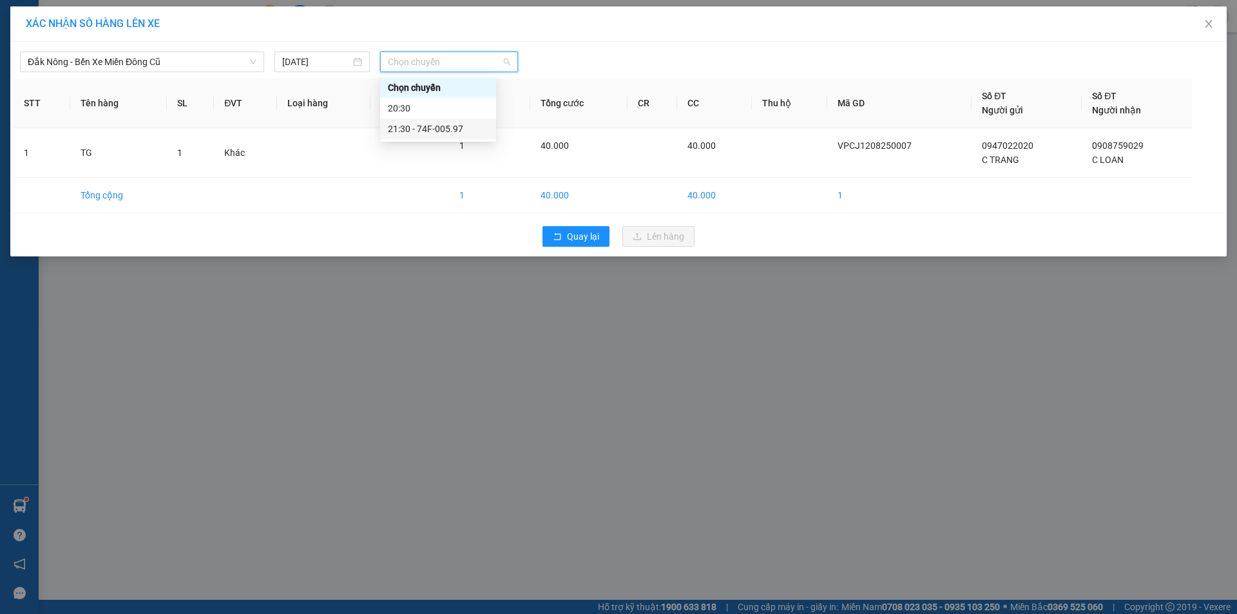
click at [463, 128] on div "21:30 - 74F-005.97" at bounding box center [438, 129] width 101 height 14
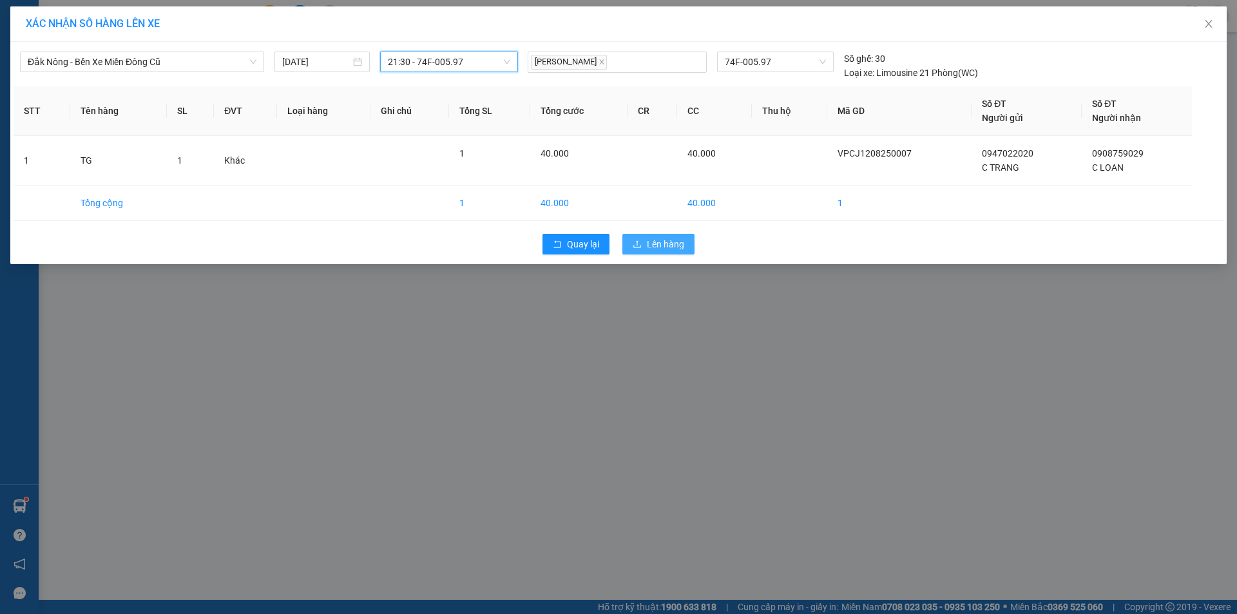
click at [671, 244] on span "Lên hàng" at bounding box center [665, 244] width 37 height 14
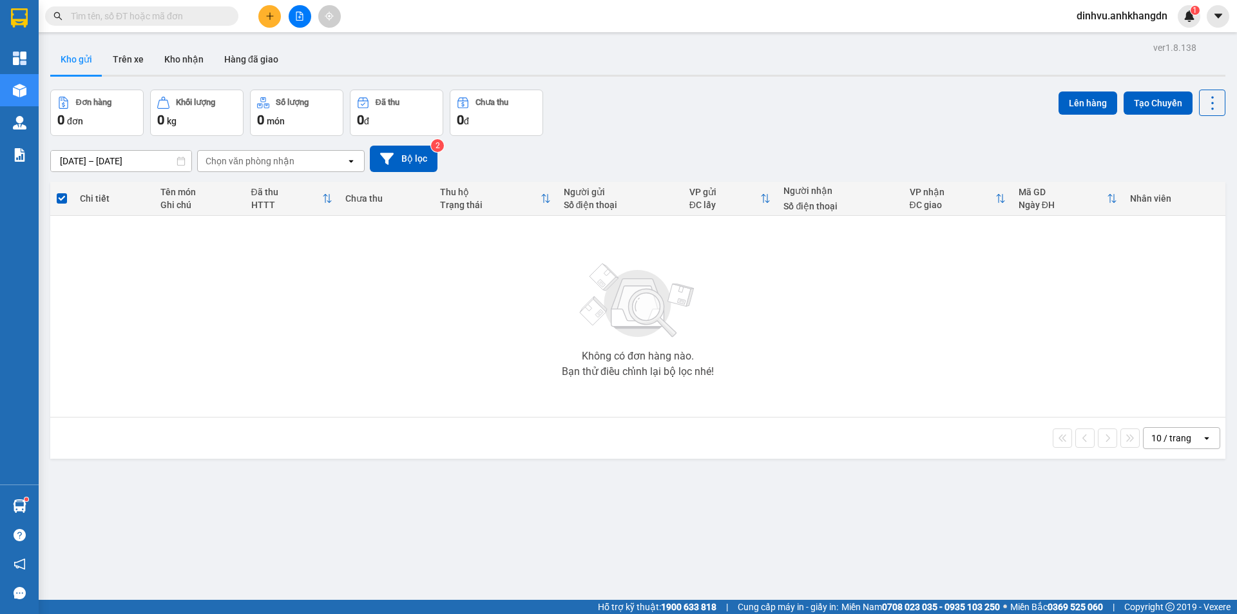
click at [300, 13] on icon "file-add" at bounding box center [299, 16] width 7 height 9
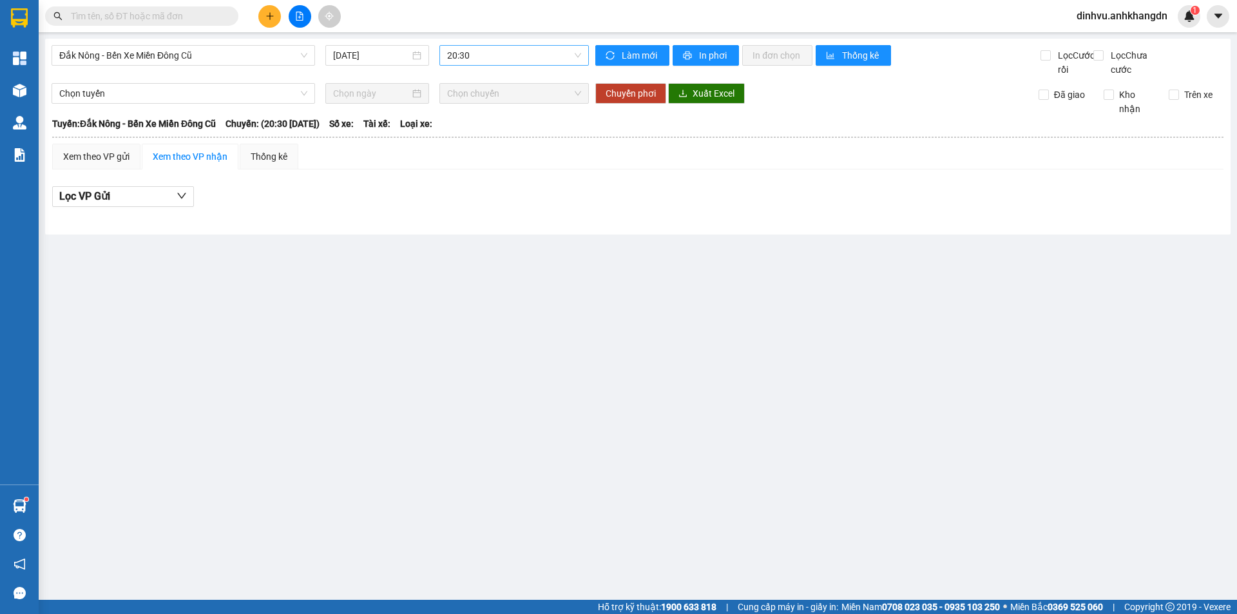
click at [530, 60] on span "20:30" at bounding box center [514, 55] width 134 height 19
drag, startPoint x: 518, startPoint y: 127, endPoint x: 515, endPoint y: 109, distance: 18.3
click at [518, 126] on div "21:30 - 74F-005.97" at bounding box center [497, 122] width 101 height 14
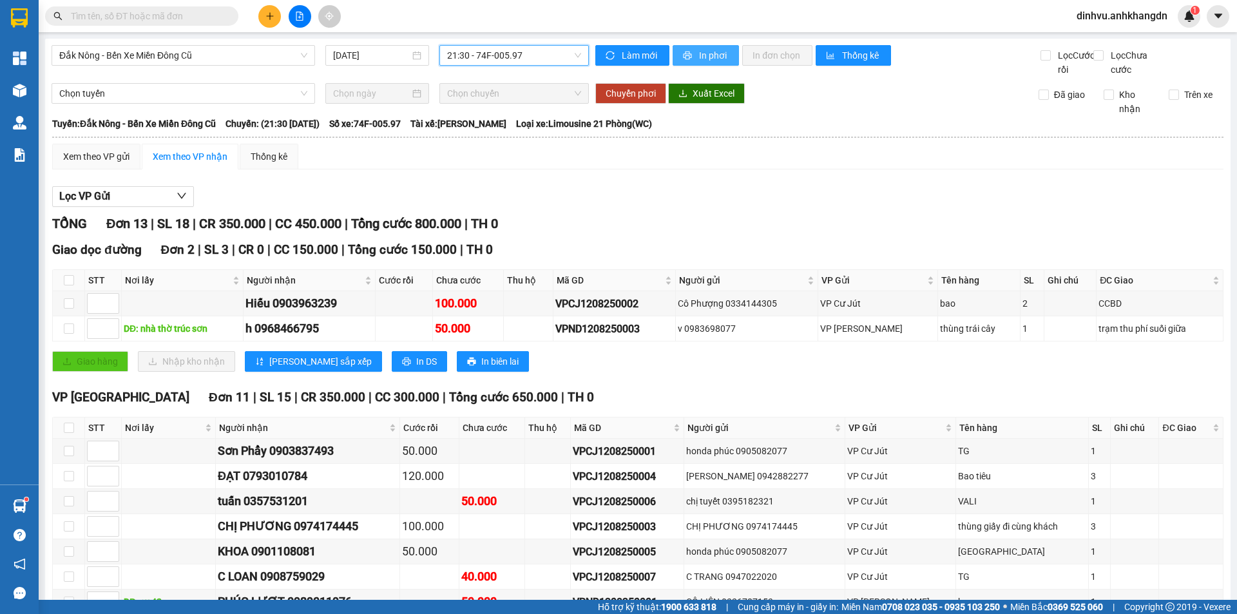
click at [701, 59] on span "In phơi" at bounding box center [714, 55] width 30 height 14
